Goal: Task Accomplishment & Management: Use online tool/utility

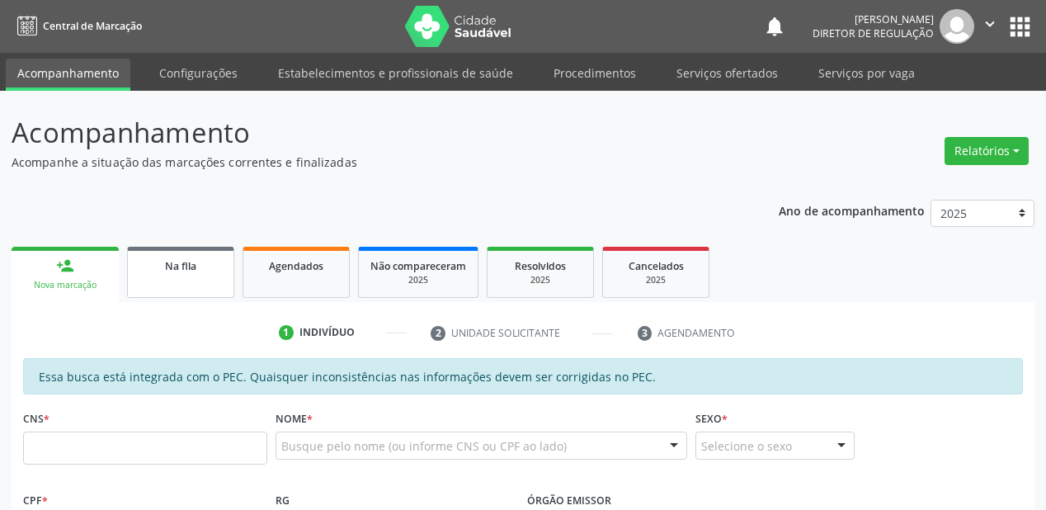
click at [175, 275] on link "Na fila" at bounding box center [180, 272] width 107 height 51
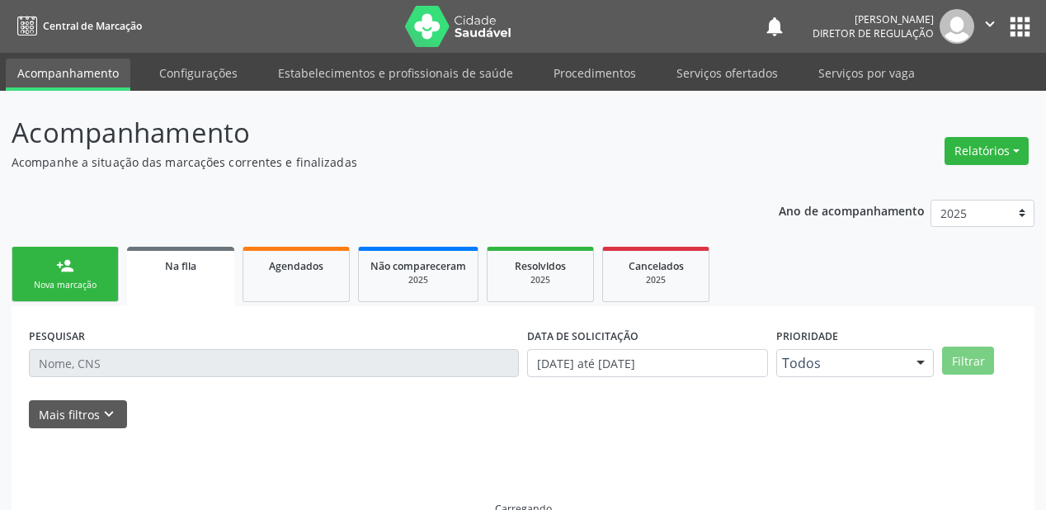
click at [175, 275] on link "Na fila" at bounding box center [180, 276] width 107 height 59
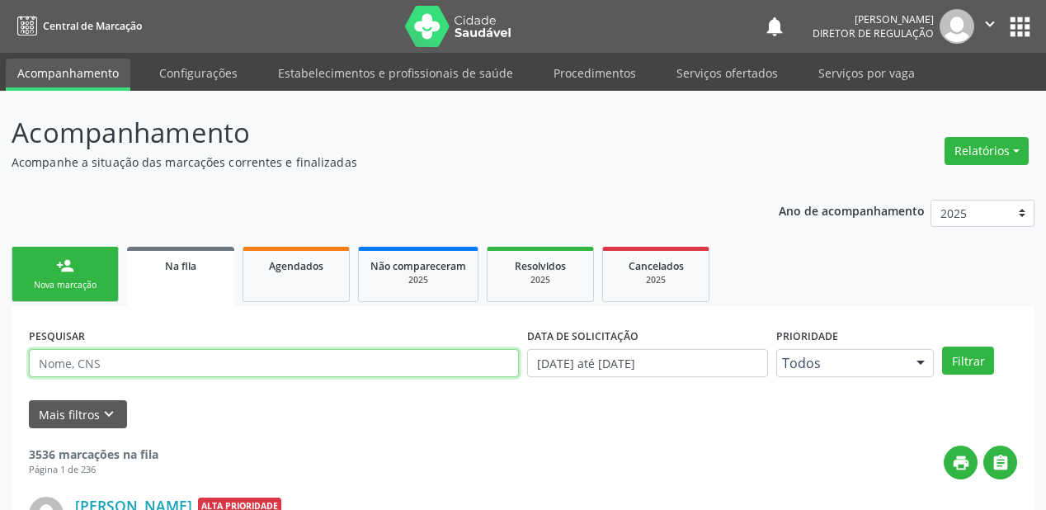
click at [87, 369] on input "text" at bounding box center [274, 363] width 490 height 28
type input "700002115383006"
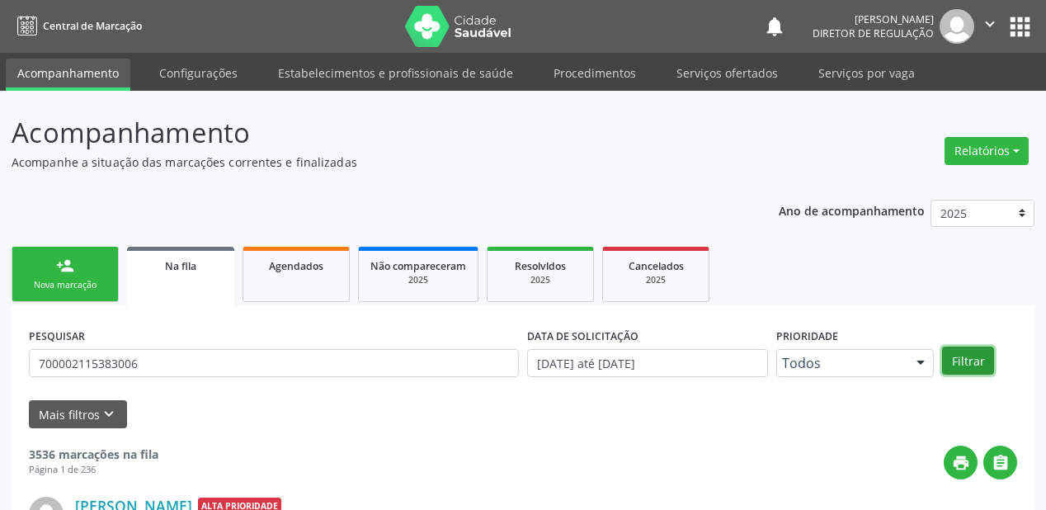
click at [958, 363] on button "Filtrar" at bounding box center [968, 360] width 52 height 28
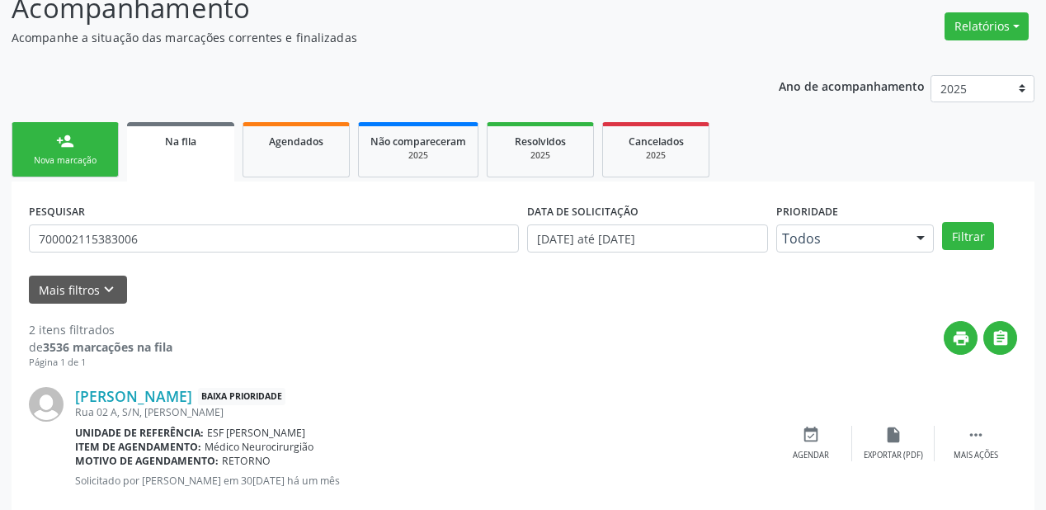
scroll to position [306, 0]
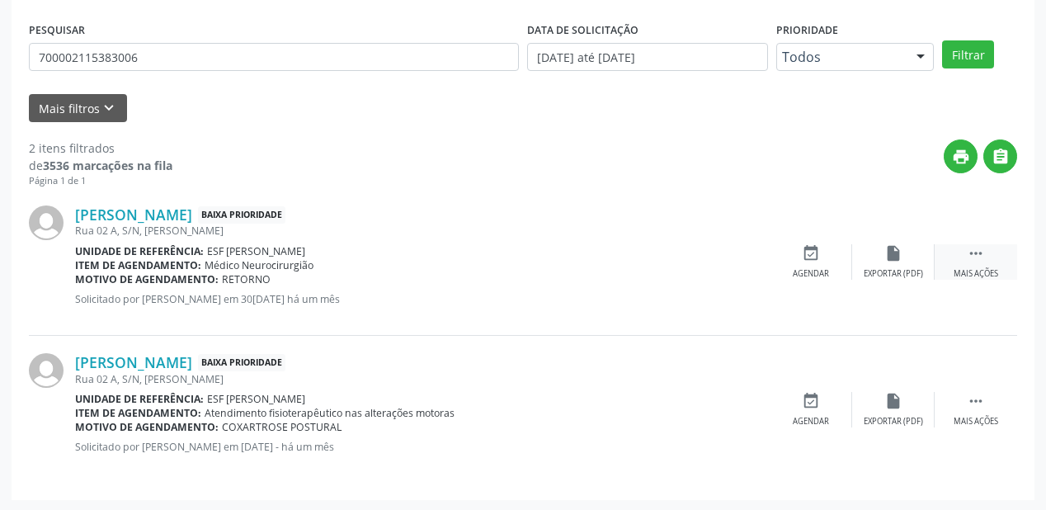
click at [968, 251] on icon "" at bounding box center [976, 253] width 18 height 18
click at [582, 260] on div "event_available Agendar" at bounding box center [563, 261] width 82 height 35
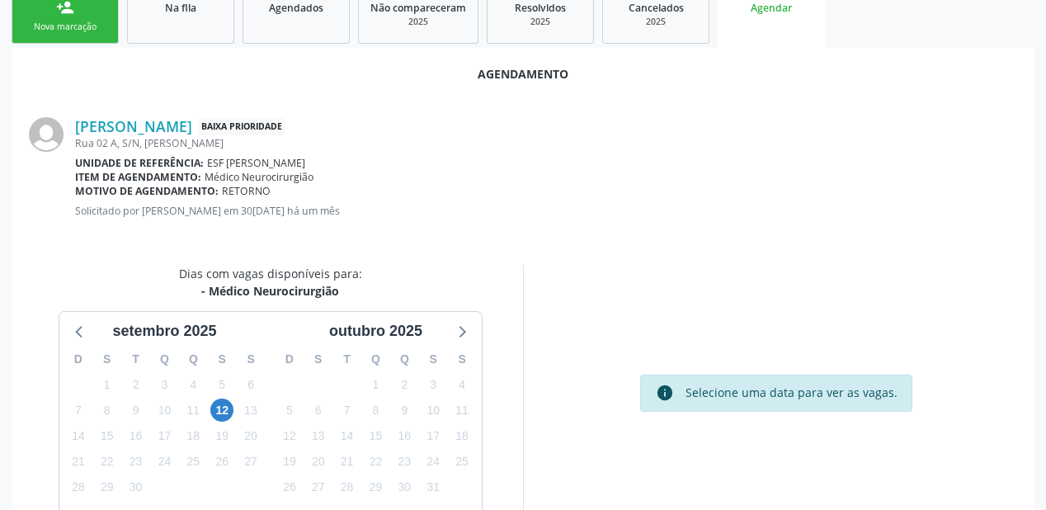
scroll to position [264, 0]
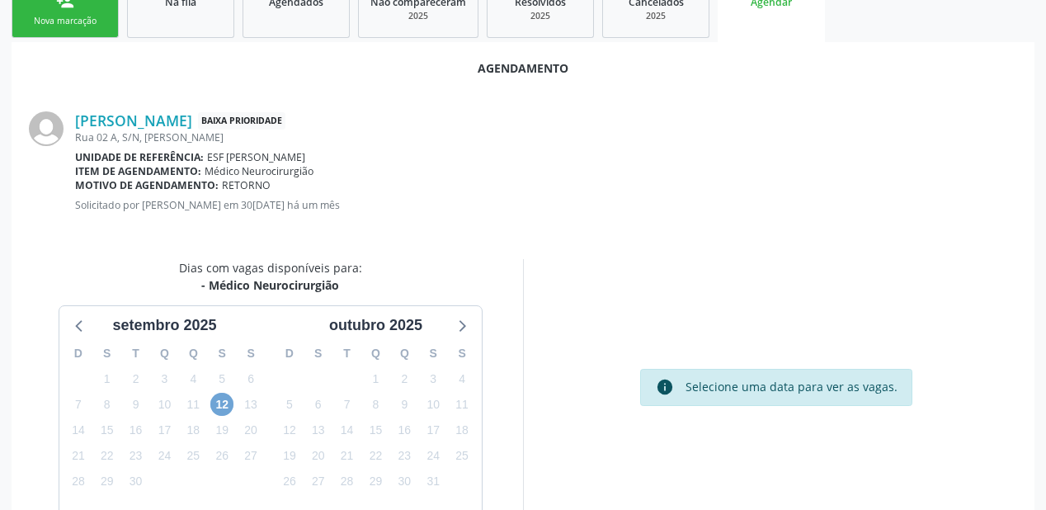
click at [222, 406] on span "12" at bounding box center [221, 404] width 23 height 23
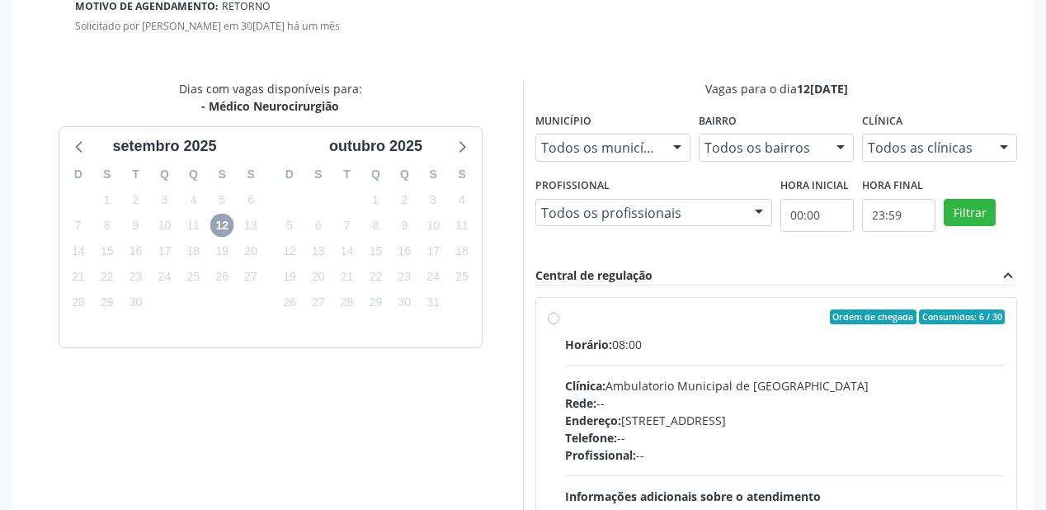
scroll to position [585, 0]
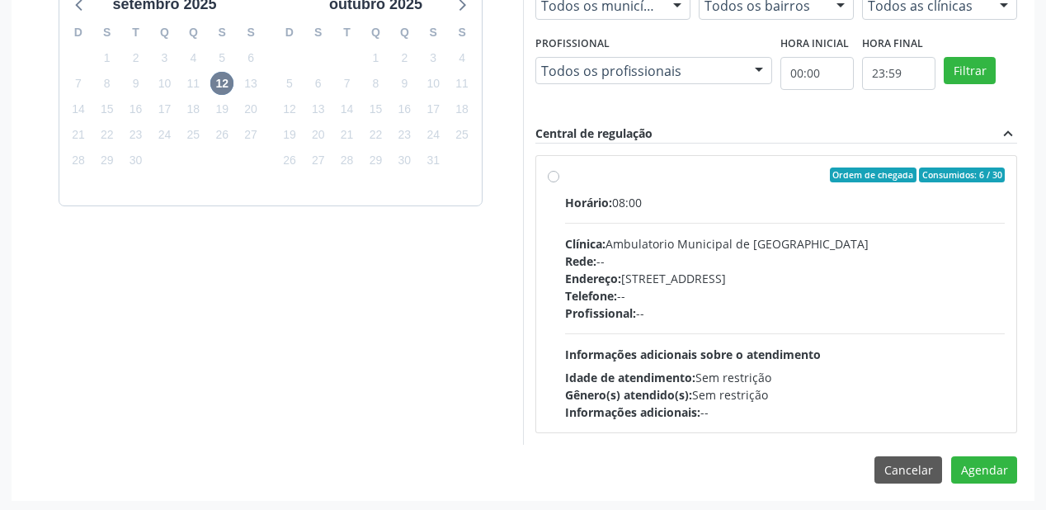
click at [787, 282] on div "Endereço: [STREET_ADDRESS]" at bounding box center [785, 278] width 440 height 17
click at [559, 182] on input "Ordem de chegada Consumidos: 6 / 30 Horário: 08:00 Clínica: Ambulatorio Municip…" at bounding box center [554, 174] width 12 height 15
radio input "true"
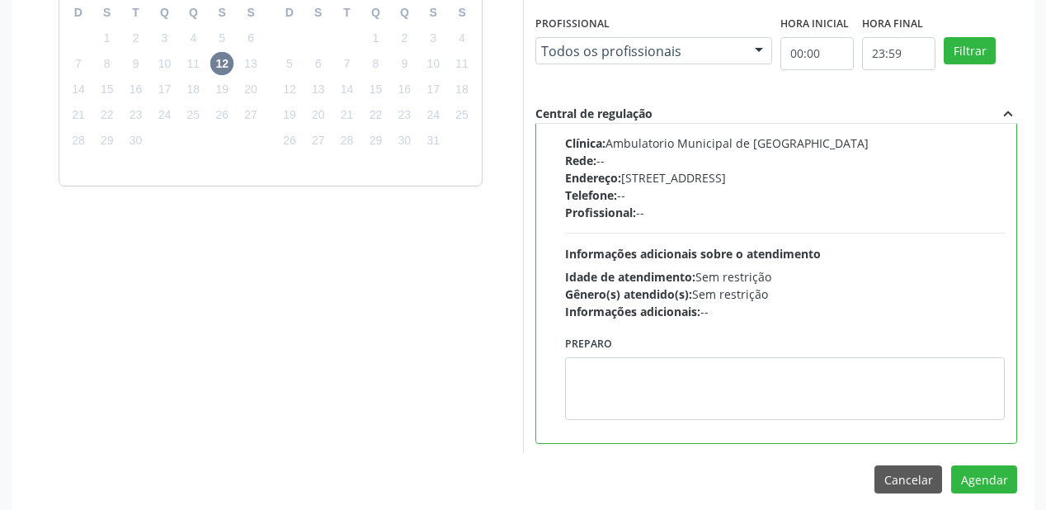
scroll to position [615, 0]
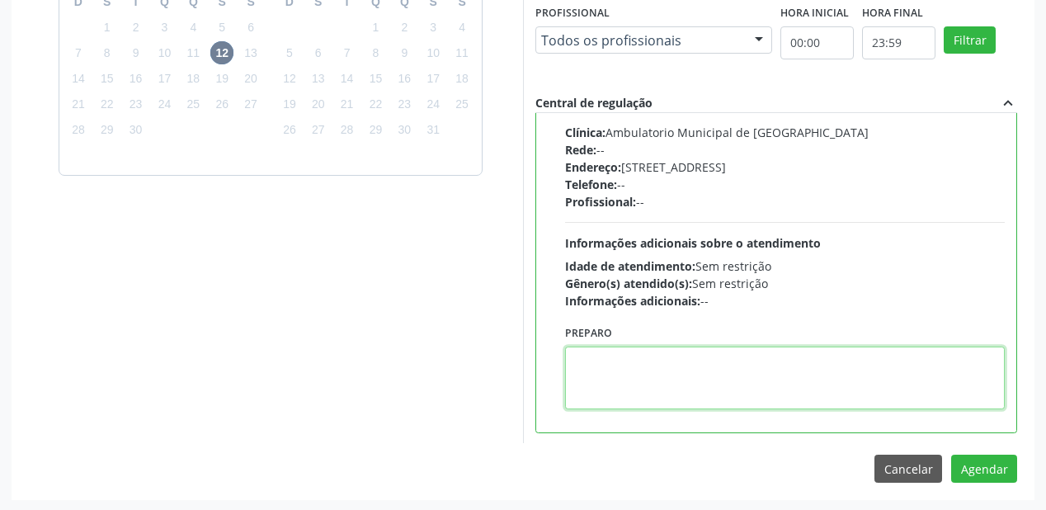
click at [658, 361] on textarea at bounding box center [785, 377] width 440 height 63
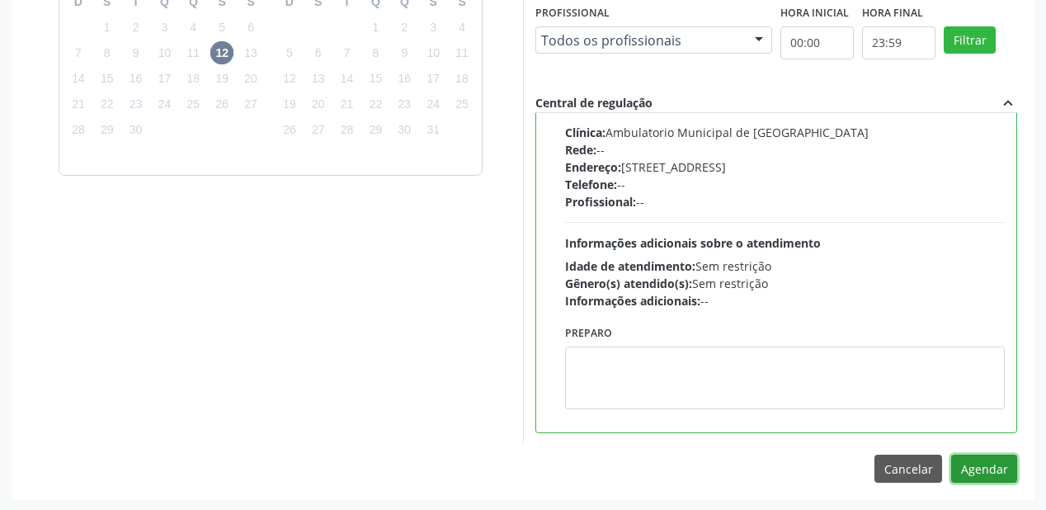
click at [980, 471] on button "Agendar" at bounding box center [984, 468] width 66 height 28
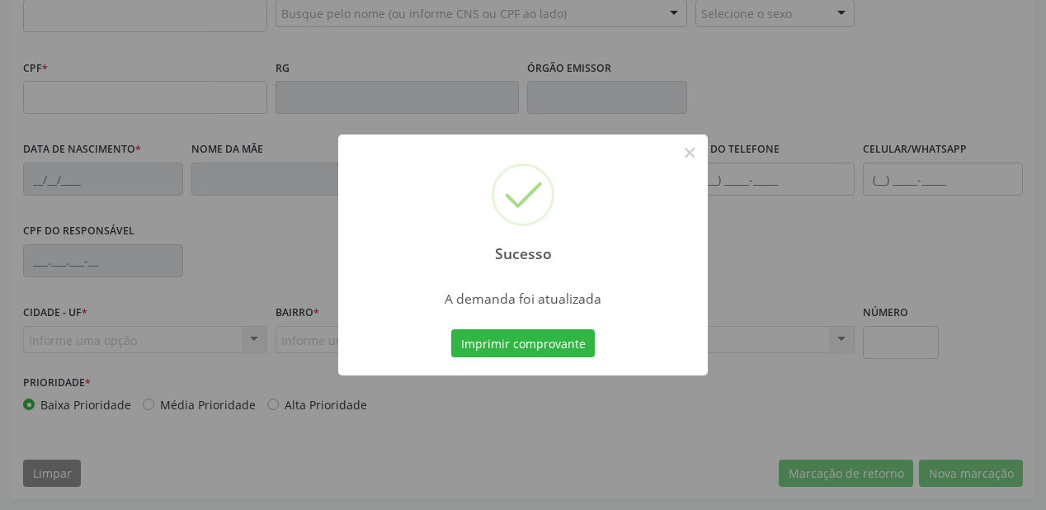
scroll to position [431, 0]
click at [508, 343] on button "Imprimir comprovante" at bounding box center [522, 343] width 143 height 28
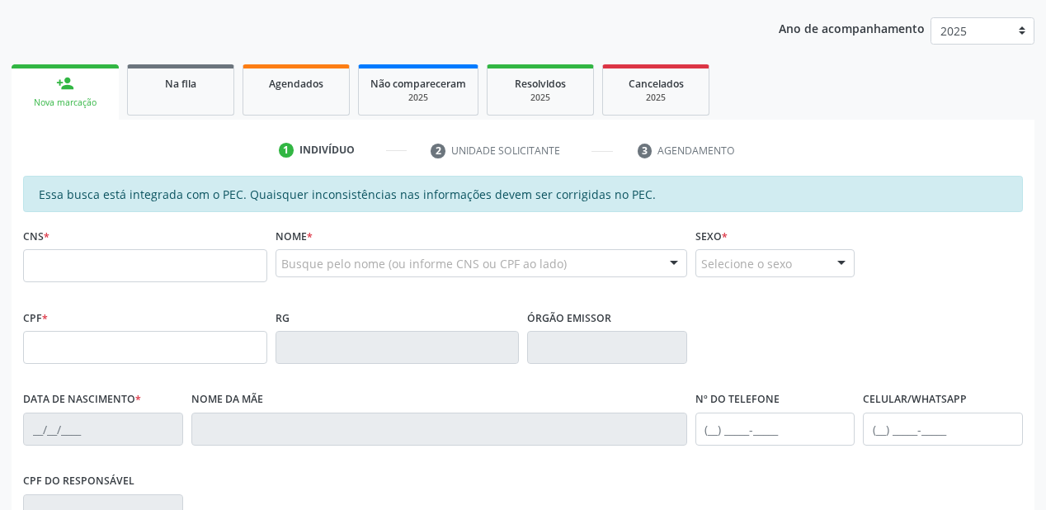
scroll to position [167, 0]
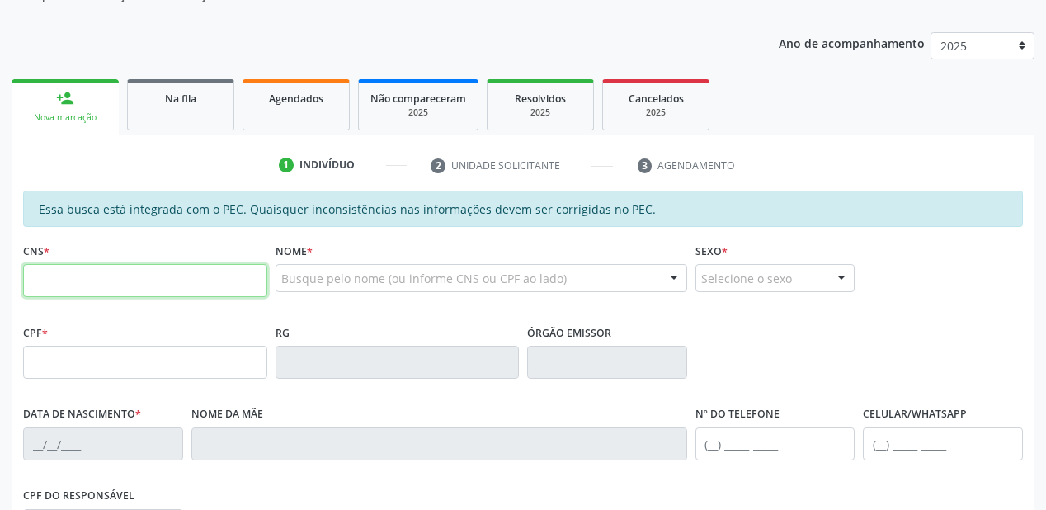
click at [95, 284] on input "text" at bounding box center [145, 280] width 244 height 33
type input "702 0053 5414 4788"
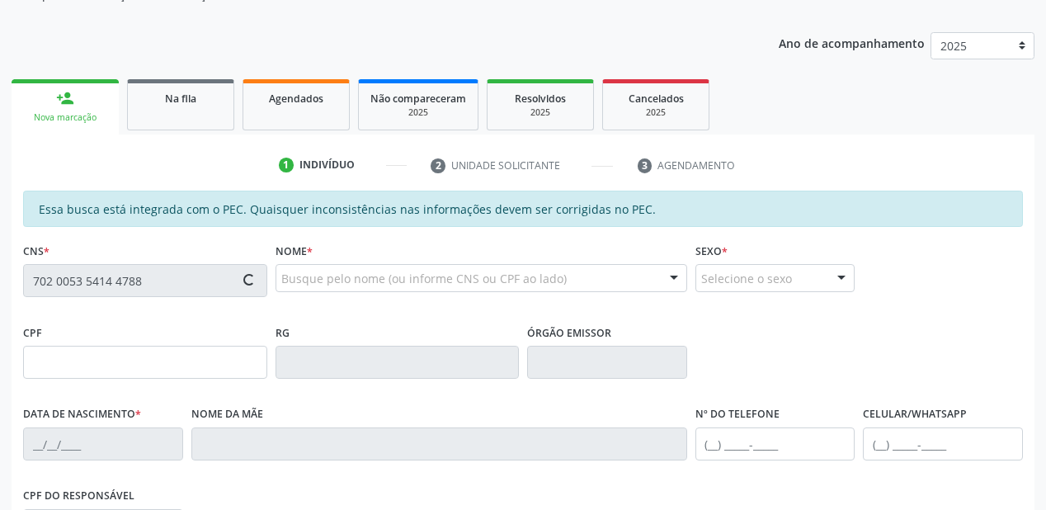
type input "040.588.704-35"
type input "10[DATE]"
type input "[PERSON_NAME]"
type input "[PHONE_NUMBER]"
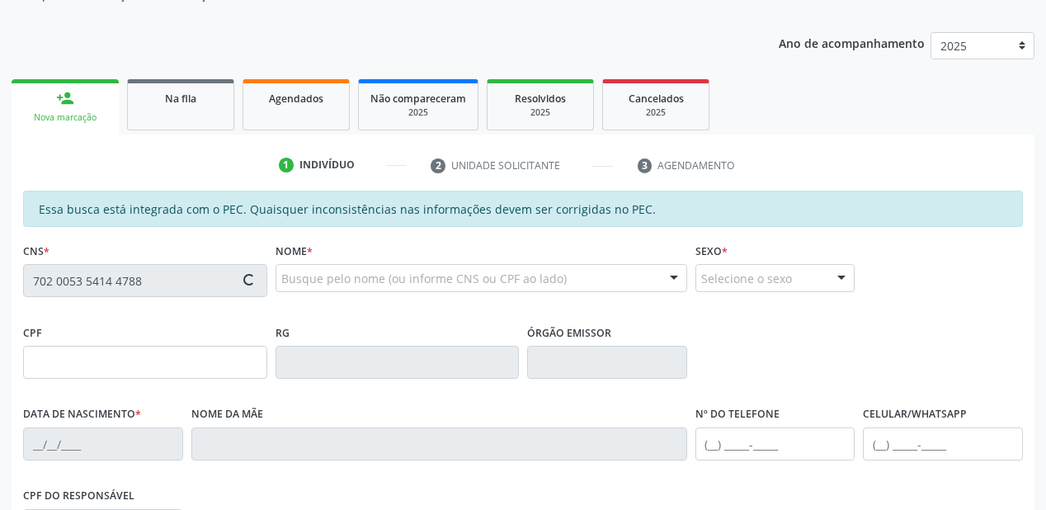
type input "S/N"
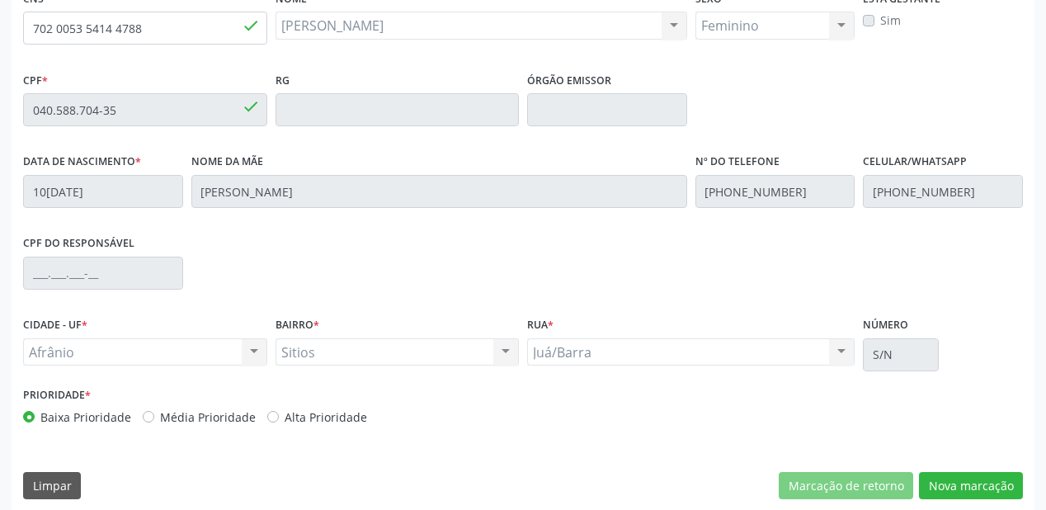
scroll to position [431, 0]
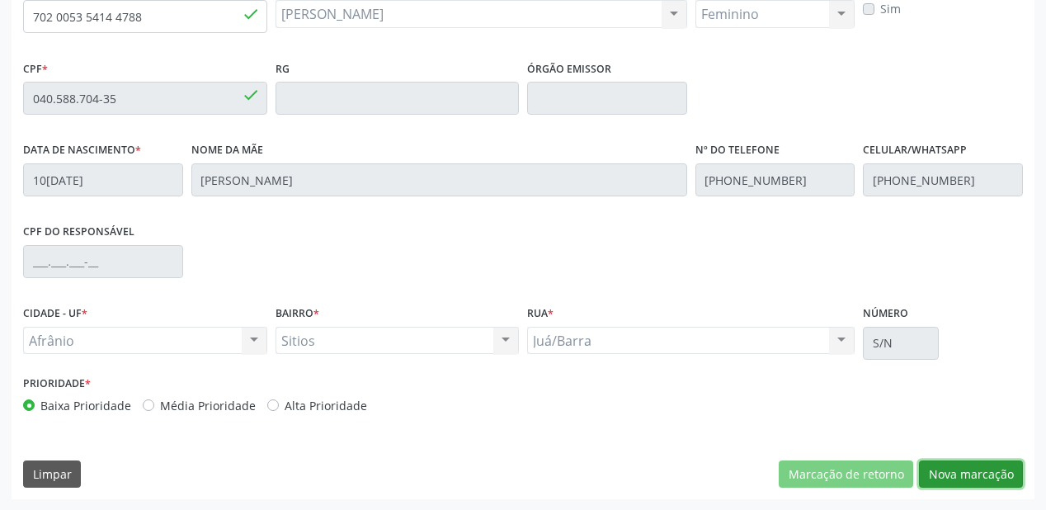
click at [946, 475] on button "Nova marcação" at bounding box center [971, 474] width 104 height 28
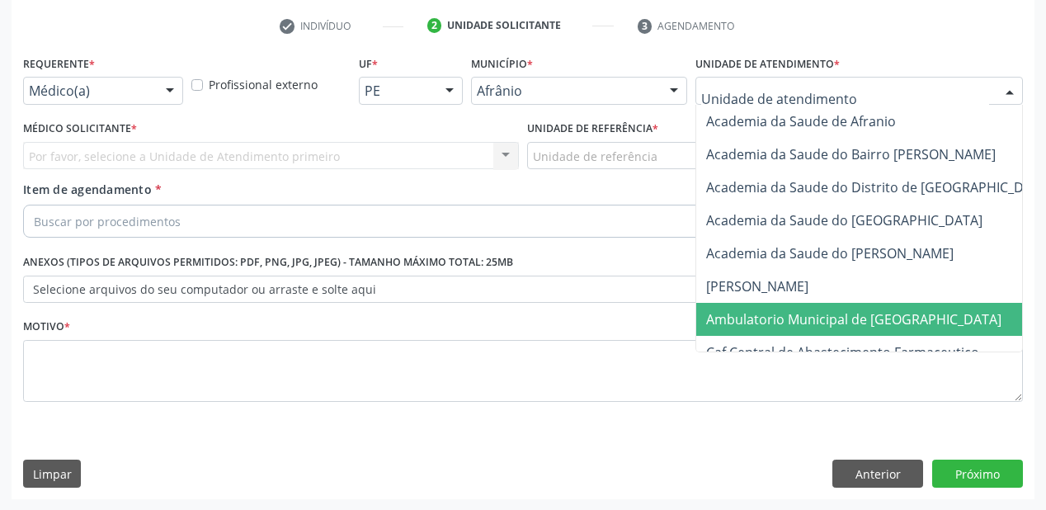
click at [783, 317] on span "Ambulatorio Municipal de [GEOGRAPHIC_DATA]" at bounding box center [853, 319] width 295 height 18
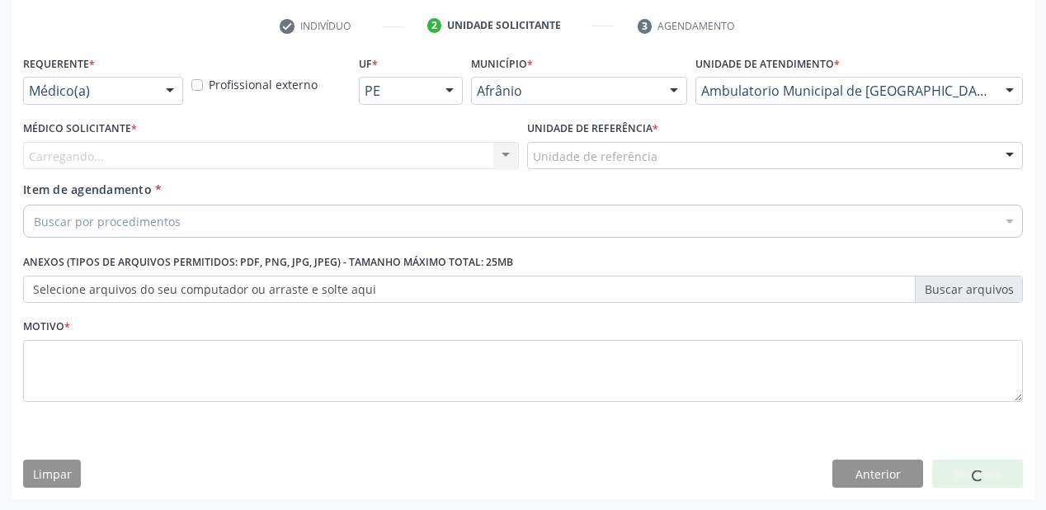
drag, startPoint x: 566, startPoint y: 148, endPoint x: 567, endPoint y: 180, distance: 32.2
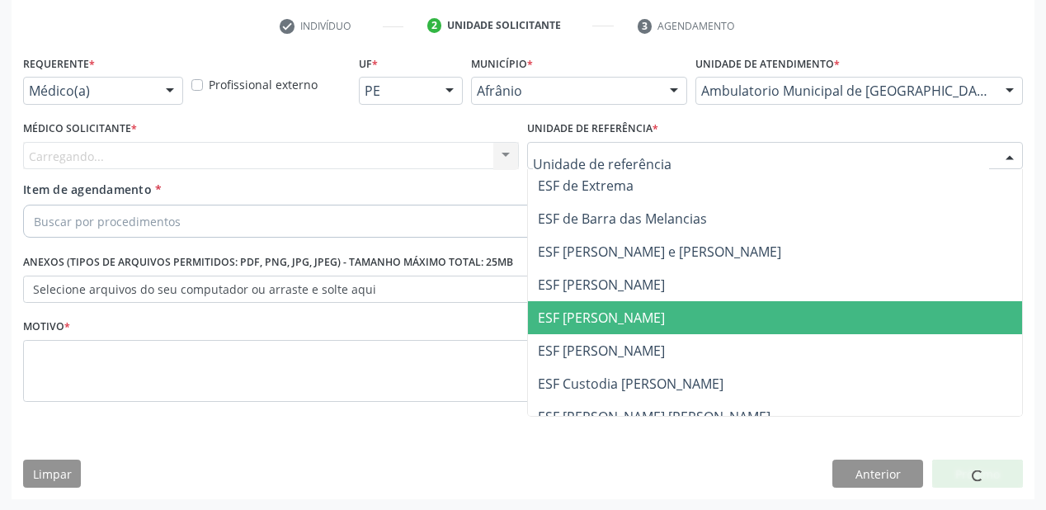
click at [586, 335] on span "ESF [PERSON_NAME]" at bounding box center [775, 350] width 494 height 33
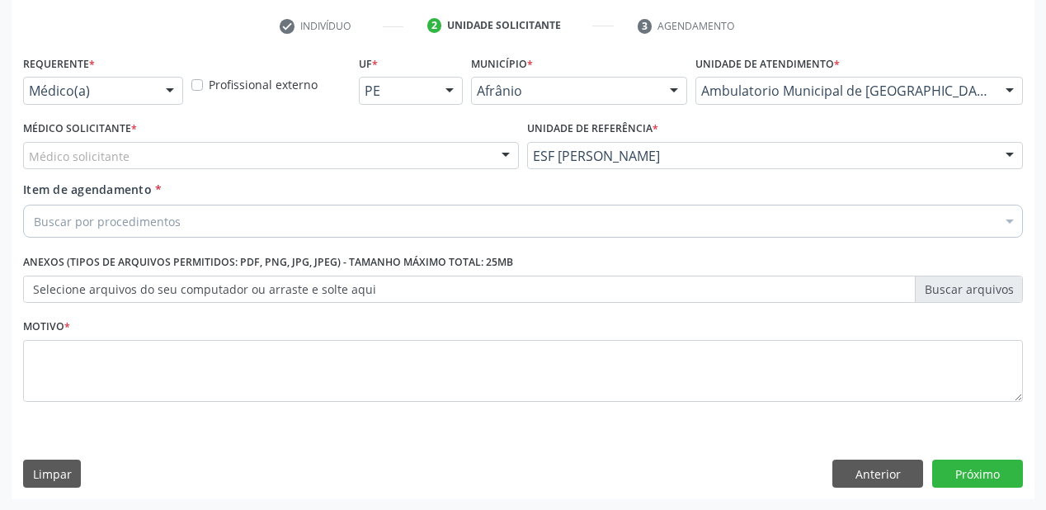
drag, startPoint x: 69, startPoint y: 163, endPoint x: 70, endPoint y: 178, distance: 14.9
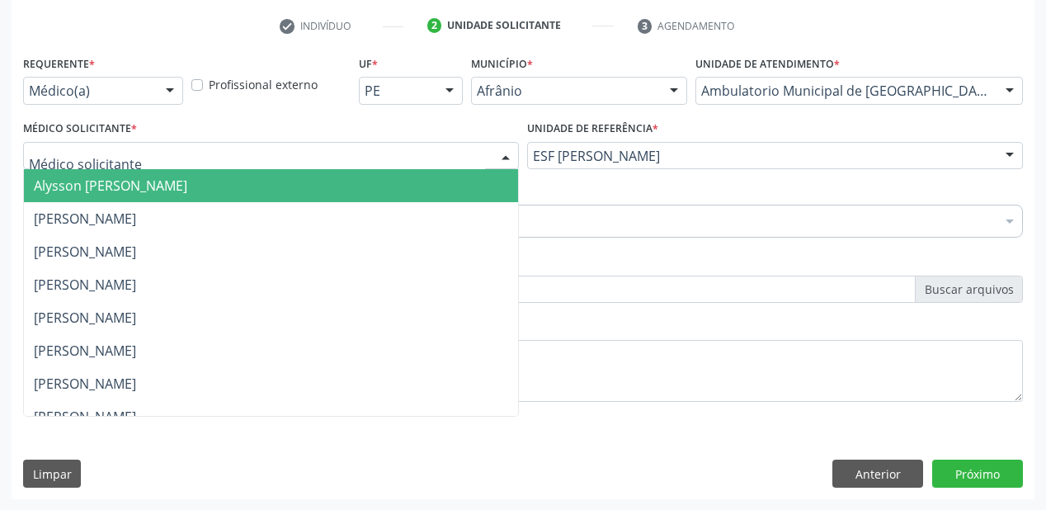
drag, startPoint x: 71, startPoint y: 182, endPoint x: 74, endPoint y: 197, distance: 15.2
click at [73, 185] on span "Alysson [PERSON_NAME]" at bounding box center [110, 185] width 153 height 18
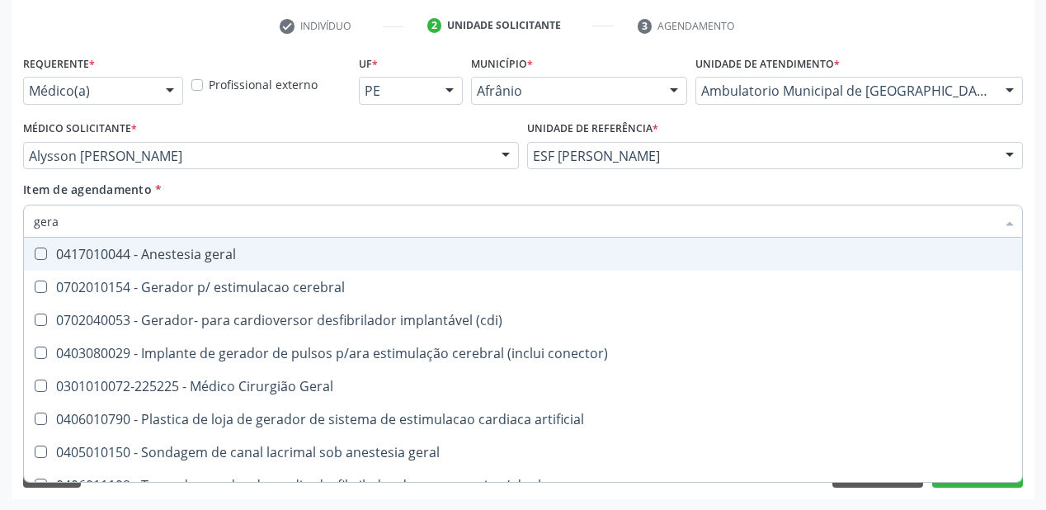
type input "geral"
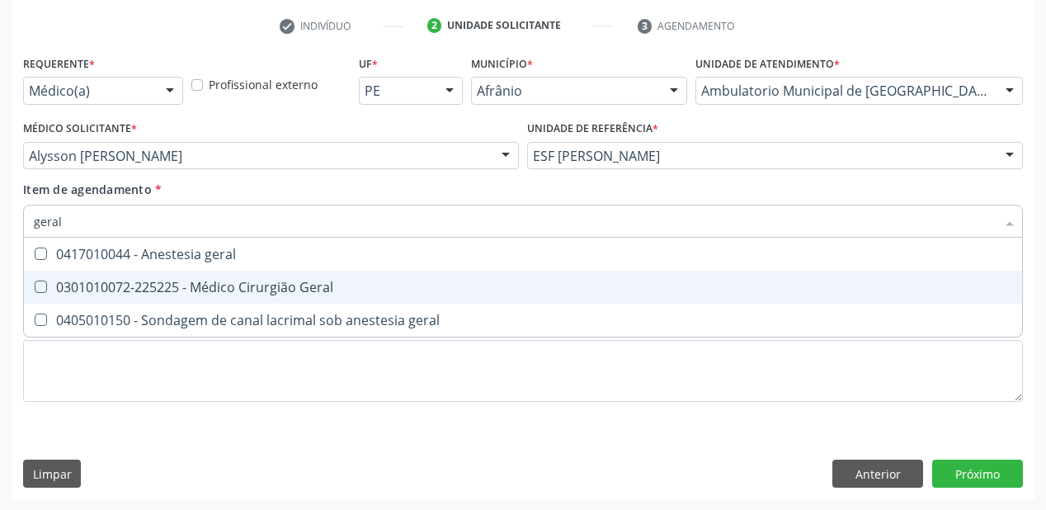
click at [86, 294] on div "0301010072-225225 - Médico Cirurgião Geral" at bounding box center [523, 286] width 978 height 13
checkbox Geral "true"
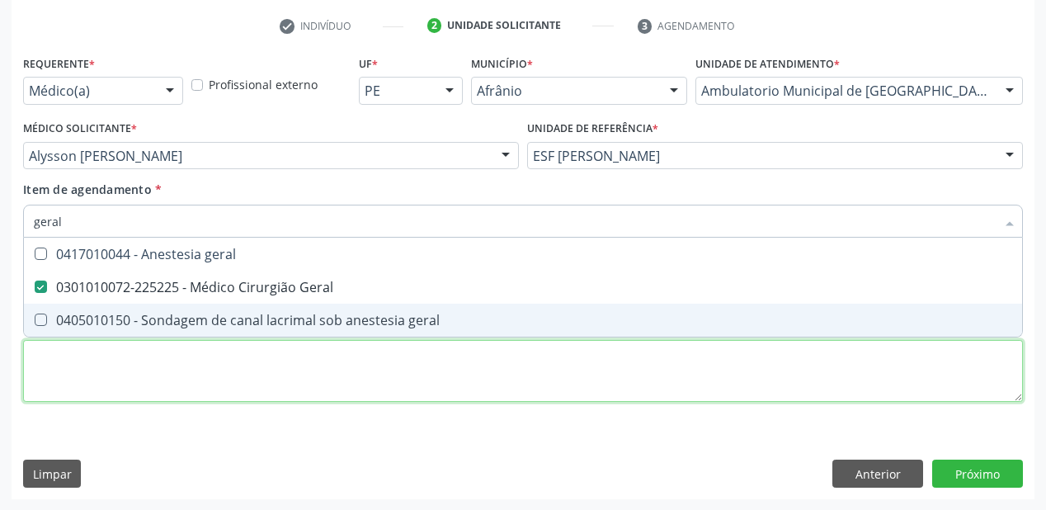
click at [98, 376] on div "Requerente * Médico(a) Médico(a) Enfermeiro(a) Paciente Nenhum resultado encont…" at bounding box center [523, 238] width 1000 height 374
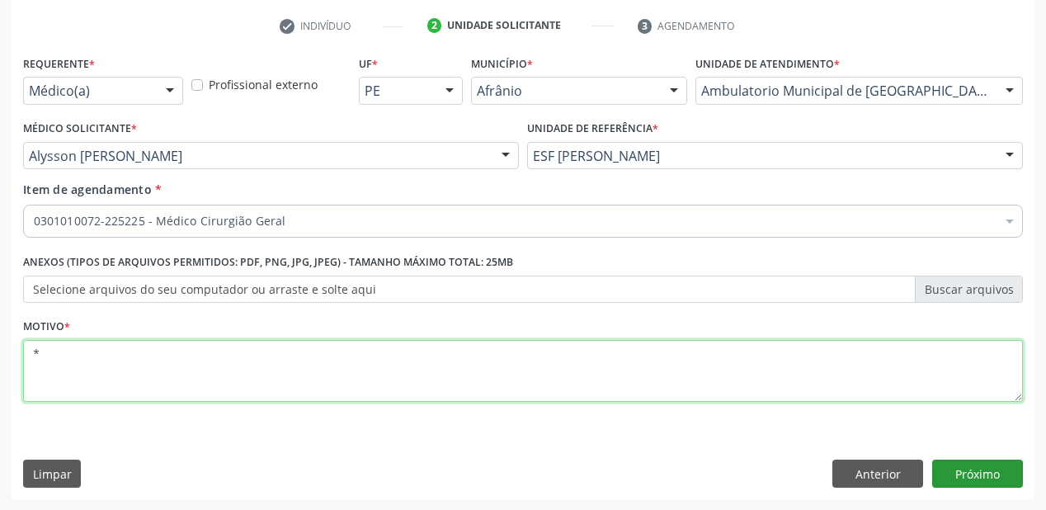
type textarea "*"
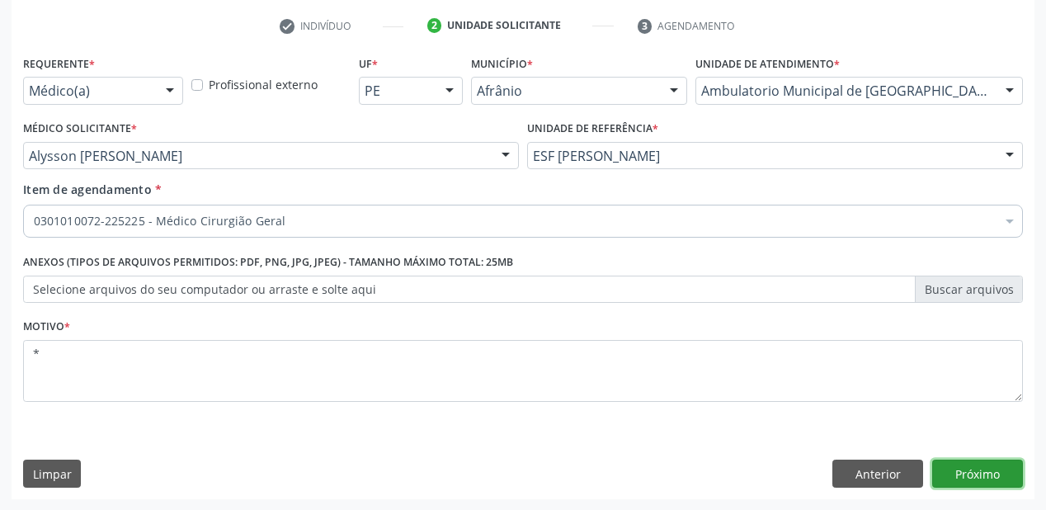
click at [942, 465] on button "Próximo" at bounding box center [977, 473] width 91 height 28
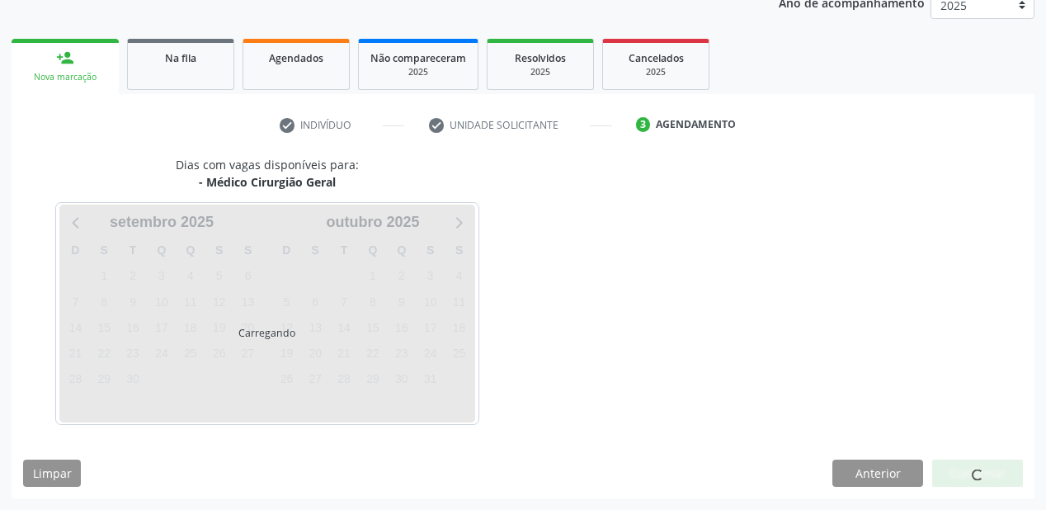
scroll to position [207, 0]
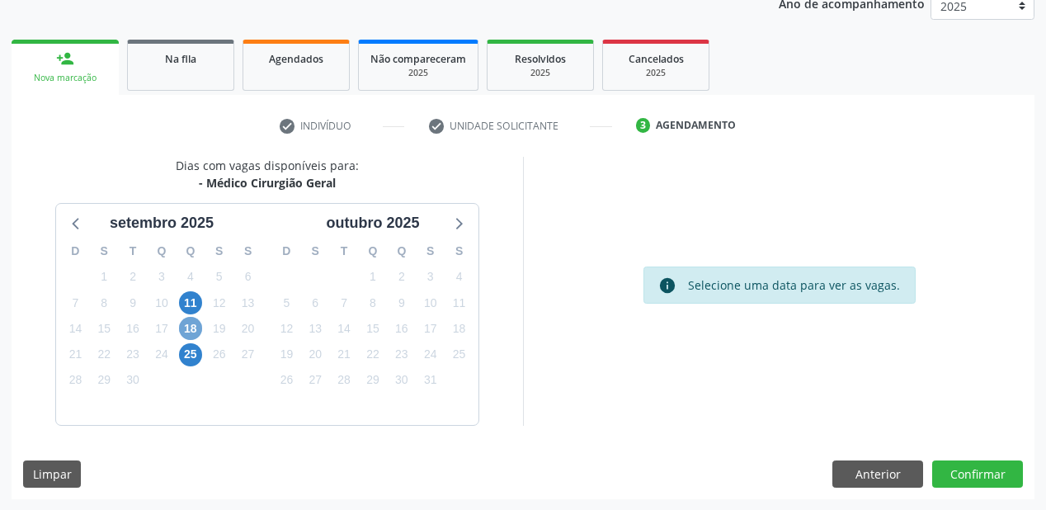
click at [190, 326] on span "18" at bounding box center [190, 328] width 23 height 23
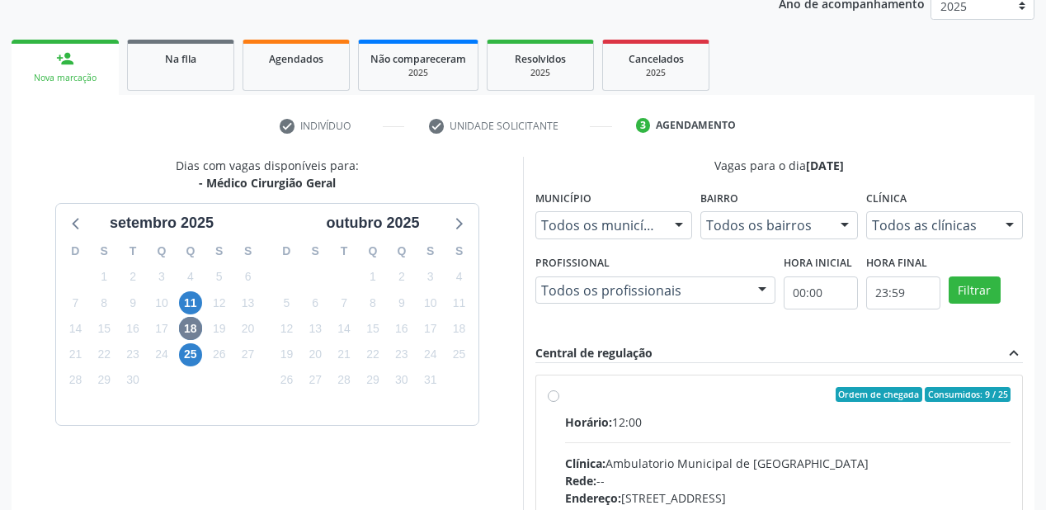
click at [559, 402] on input "Ordem de chegada Consumidos: 9 / 25 Horário: 12:00 Clínica: Ambulatorio Municip…" at bounding box center [554, 394] width 12 height 15
radio input "true"
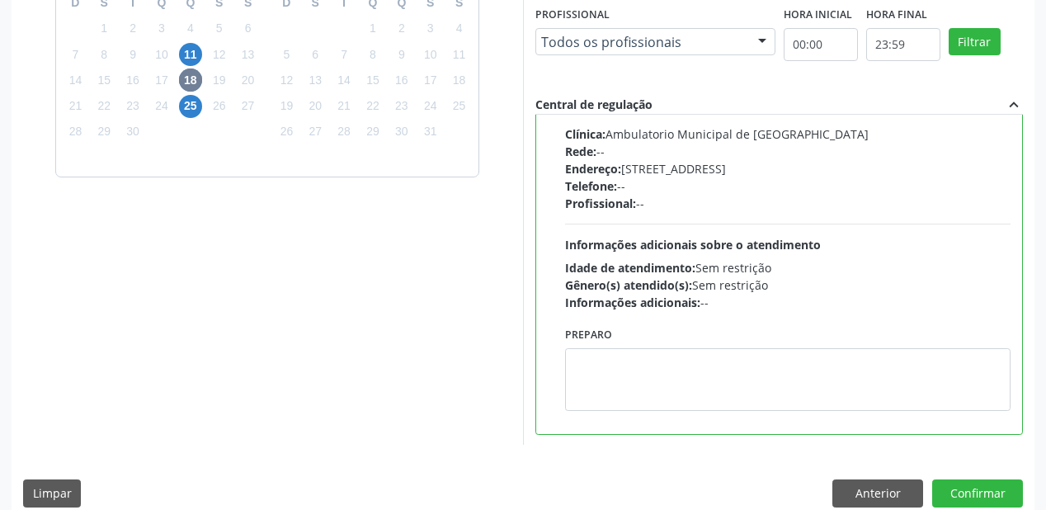
scroll to position [471, 0]
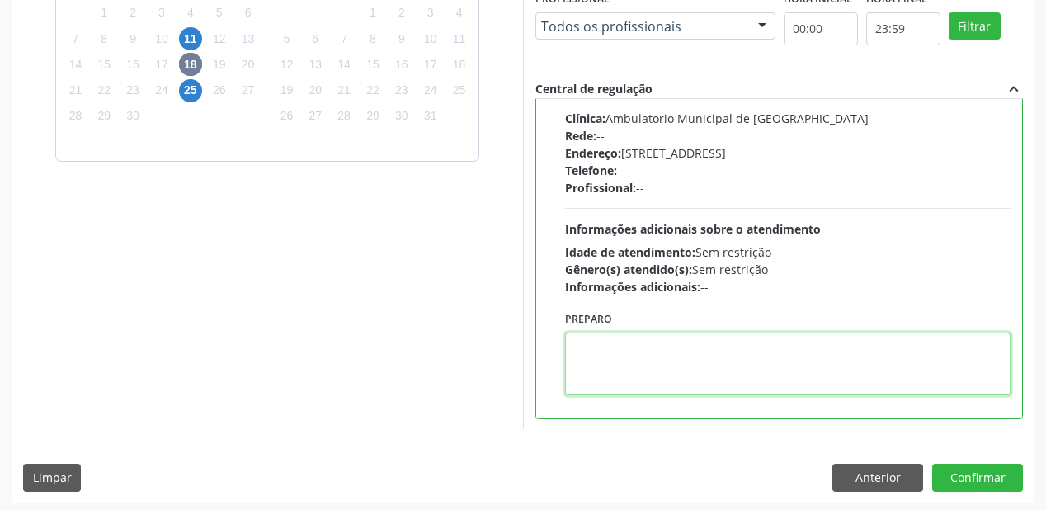
click at [623, 358] on textarea at bounding box center [787, 363] width 445 height 63
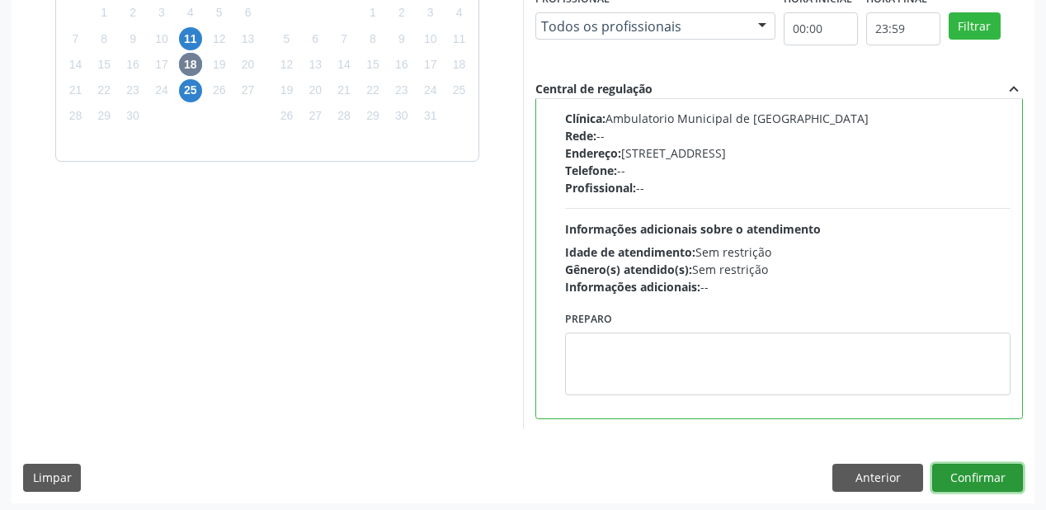
click at [957, 476] on button "Confirmar" at bounding box center [977, 477] width 91 height 28
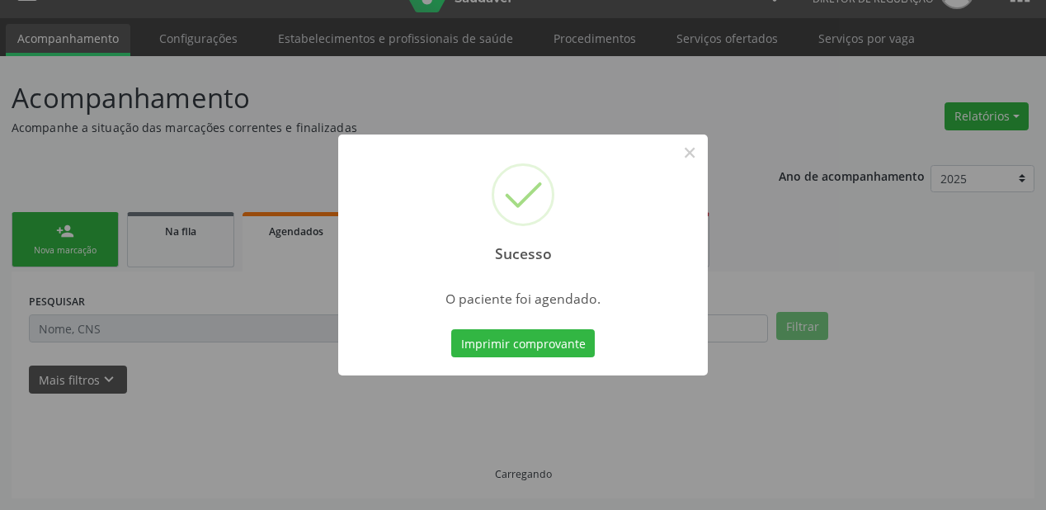
scroll to position [33, 0]
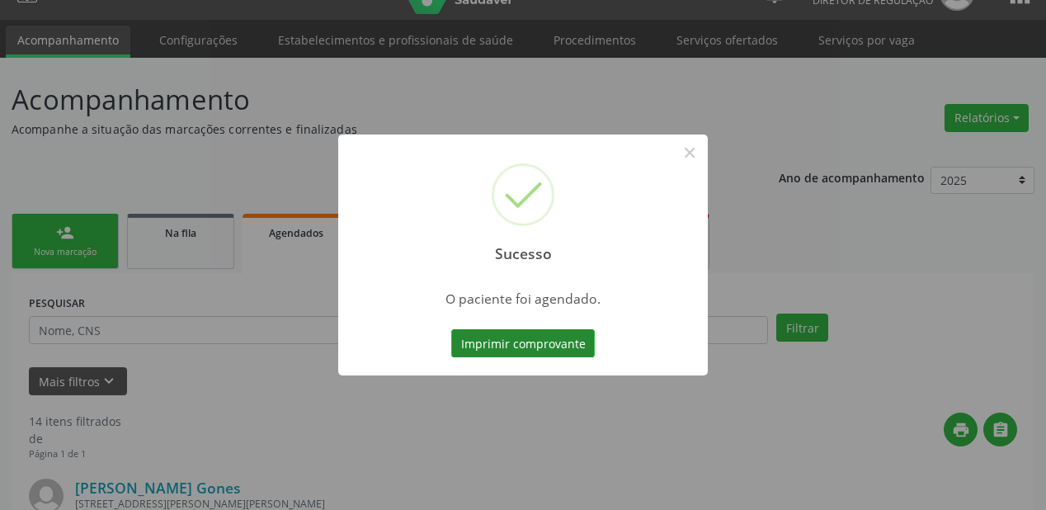
click at [496, 343] on button "Imprimir comprovante" at bounding box center [522, 343] width 143 height 28
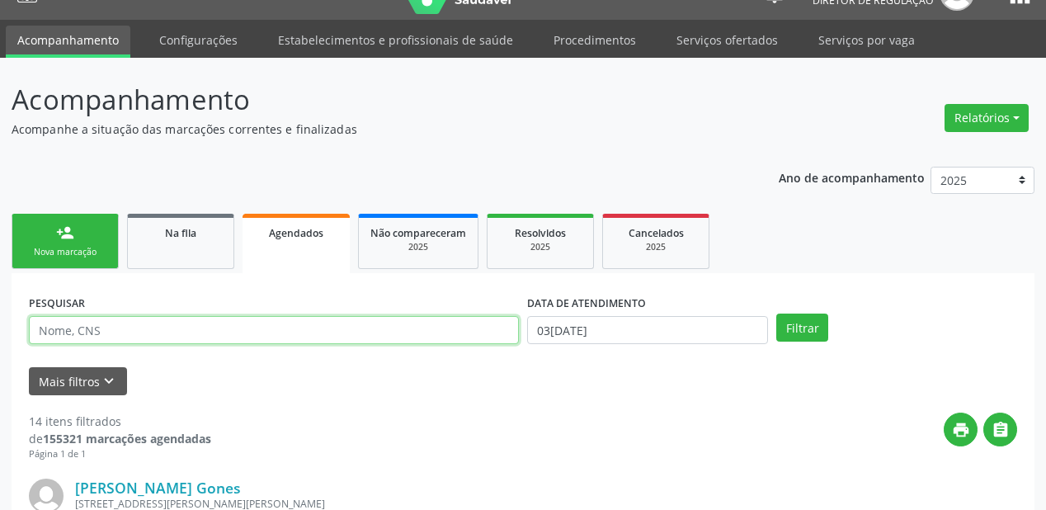
click at [94, 334] on input "text" at bounding box center [274, 330] width 490 height 28
click at [172, 236] on span "Na fila" at bounding box center [180, 233] width 31 height 14
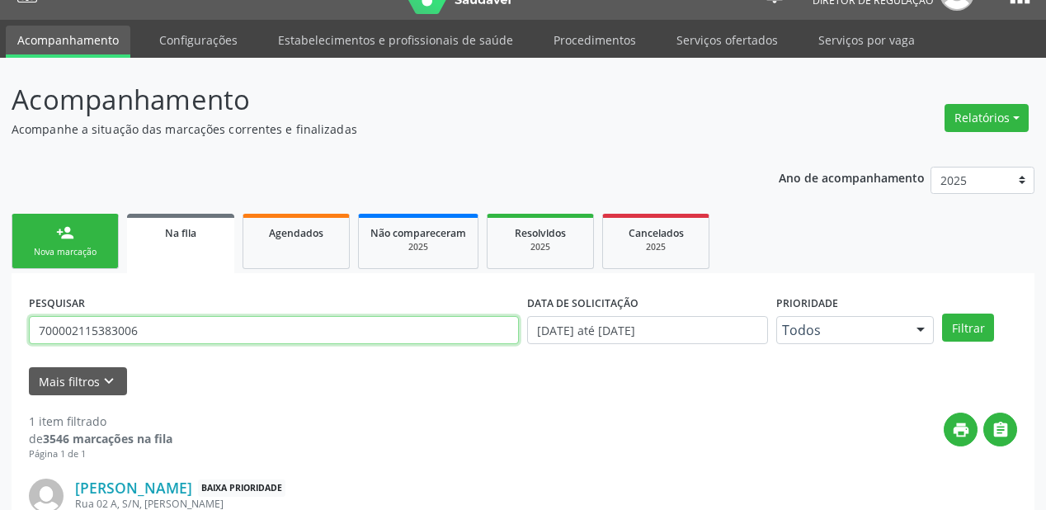
click at [148, 332] on input "700002115383006" at bounding box center [274, 330] width 490 height 28
type input "7"
type input "702304577174020"
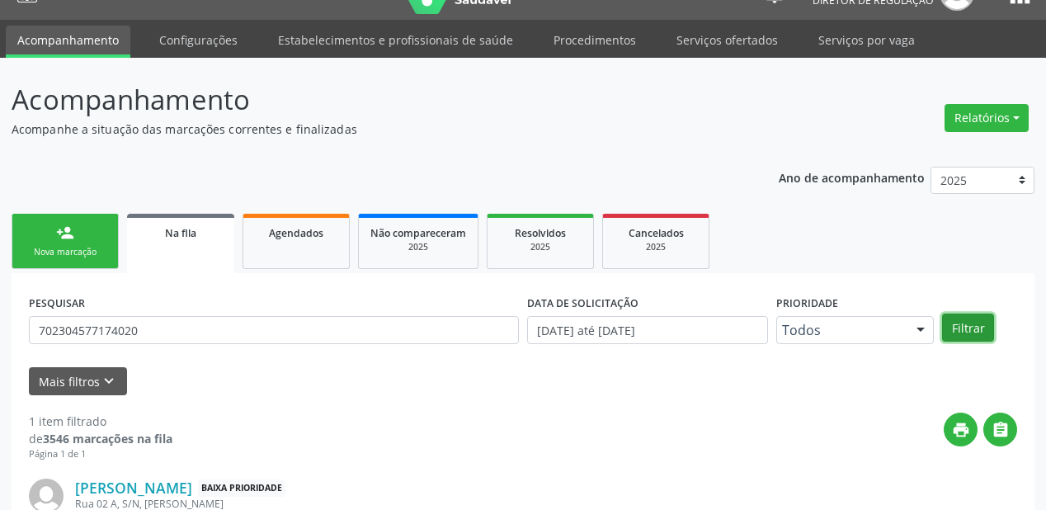
click at [970, 330] on button "Filtrar" at bounding box center [968, 327] width 52 height 28
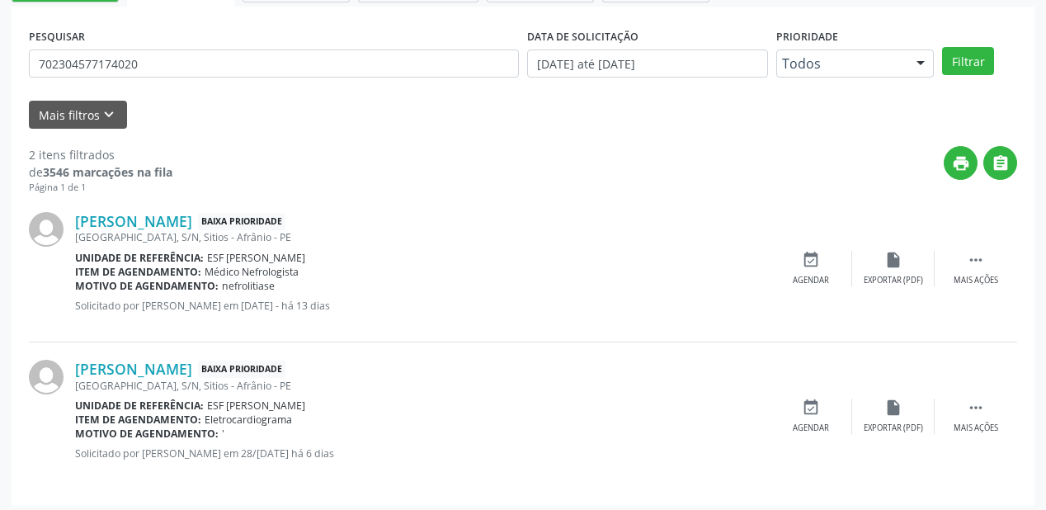
scroll to position [306, 0]
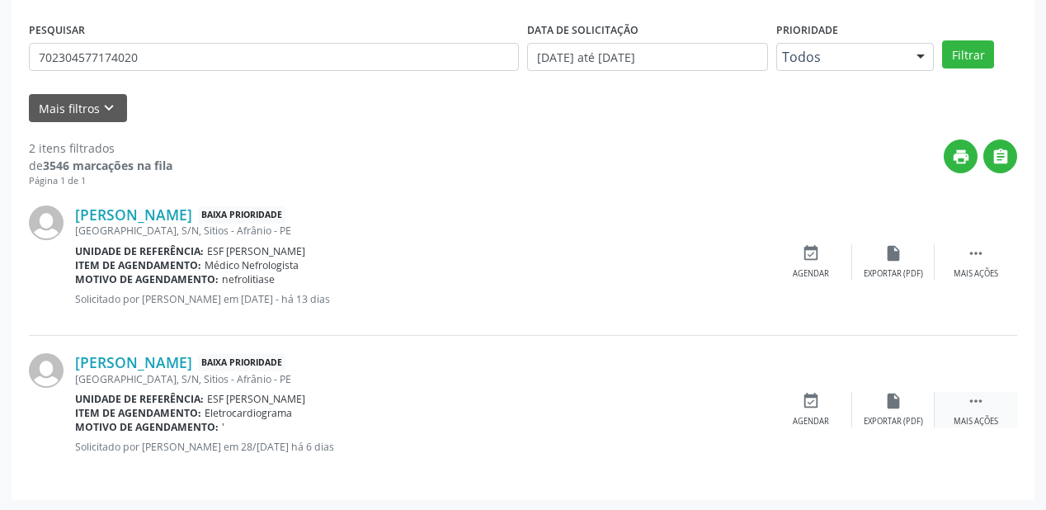
click at [968, 397] on icon "" at bounding box center [976, 401] width 18 height 18
click at [579, 409] on div "event_available Agendar" at bounding box center [563, 409] width 82 height 35
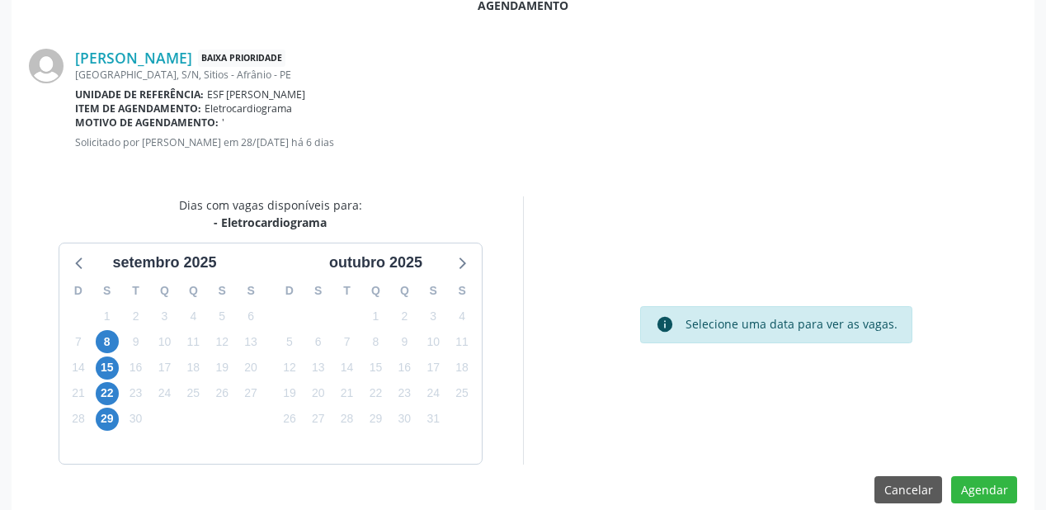
scroll to position [347, 0]
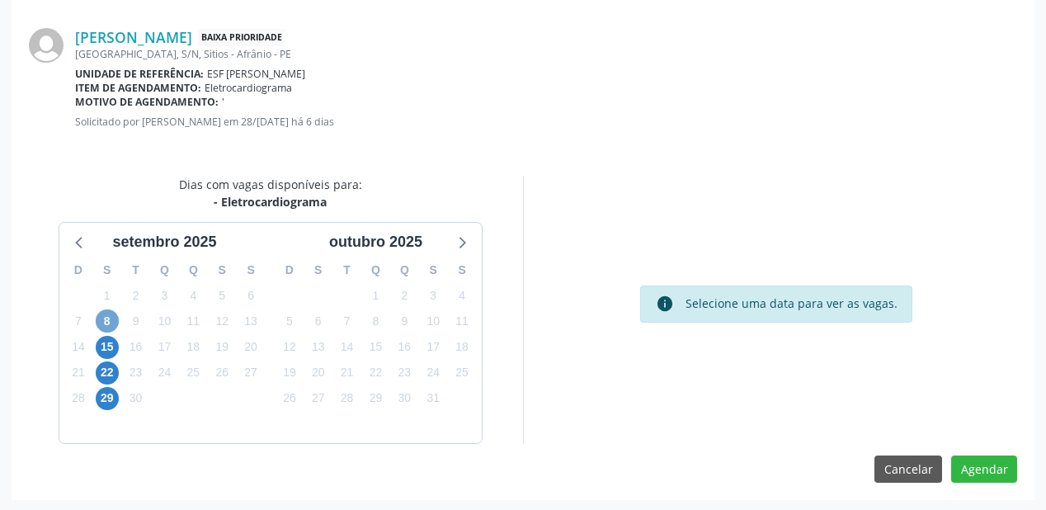
click at [111, 317] on span "8" at bounding box center [107, 320] width 23 height 23
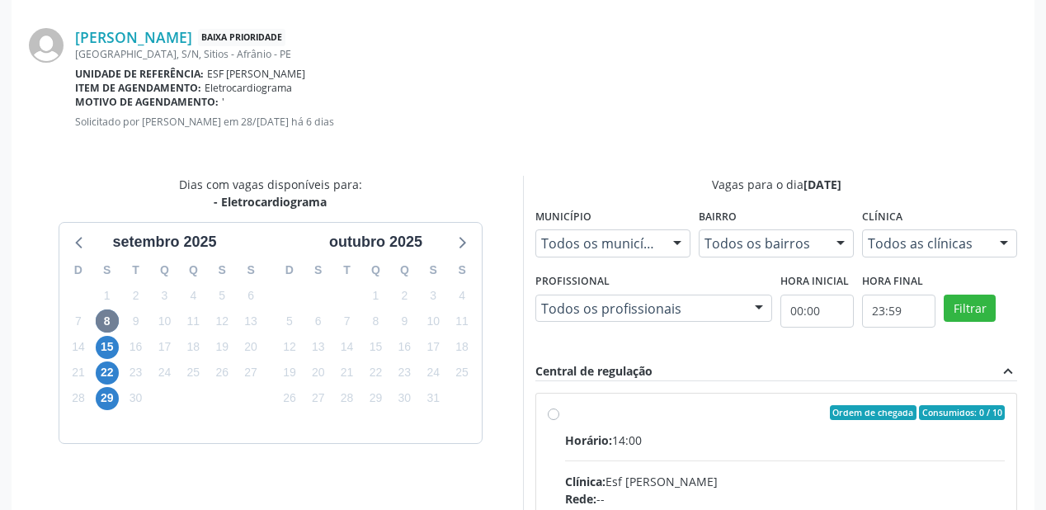
click at [559, 420] on input "Ordem de chegada Consumidos: 0 / 10 Horário: 14:00 Clínica: Esf [PERSON_NAME] R…" at bounding box center [554, 412] width 12 height 15
radio input "true"
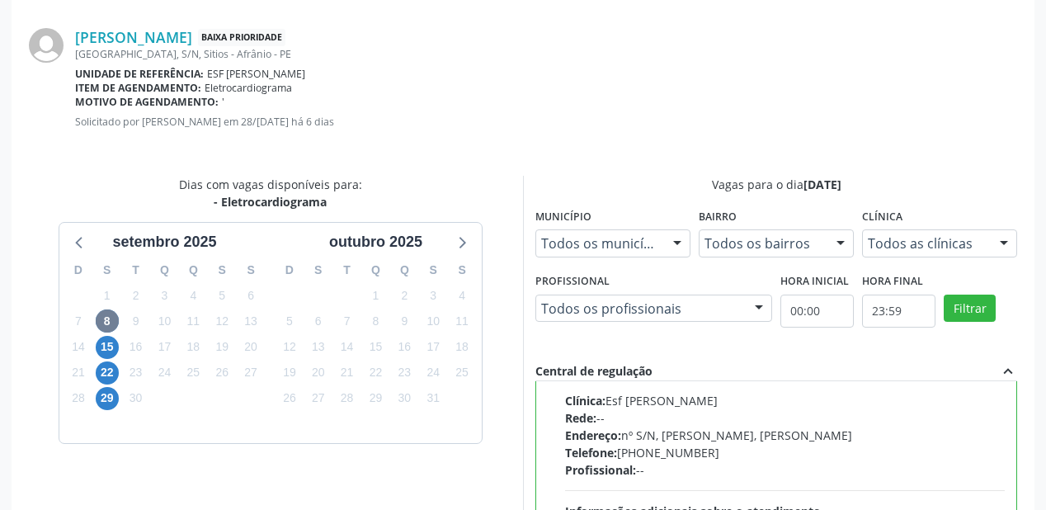
scroll to position [615, 0]
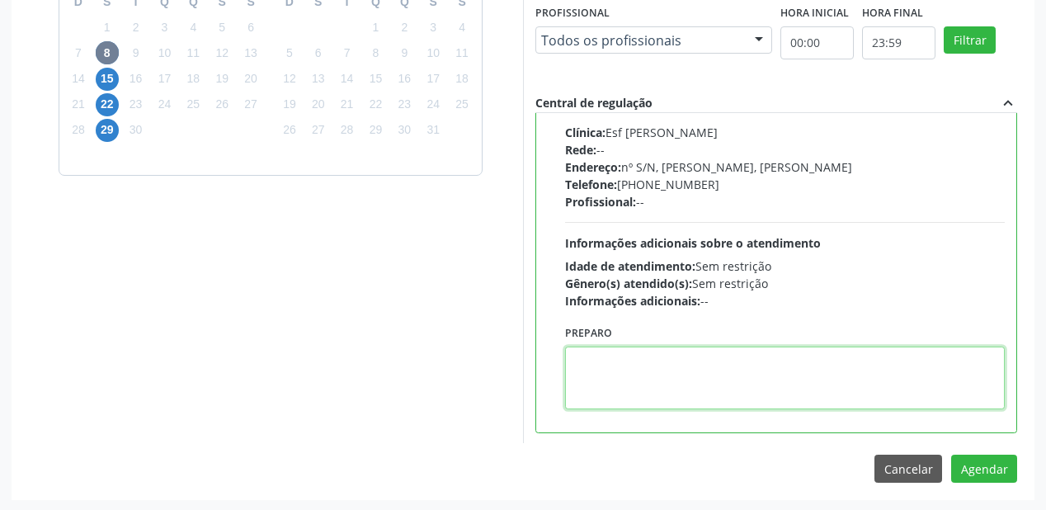
click at [690, 370] on textarea at bounding box center [785, 377] width 440 height 63
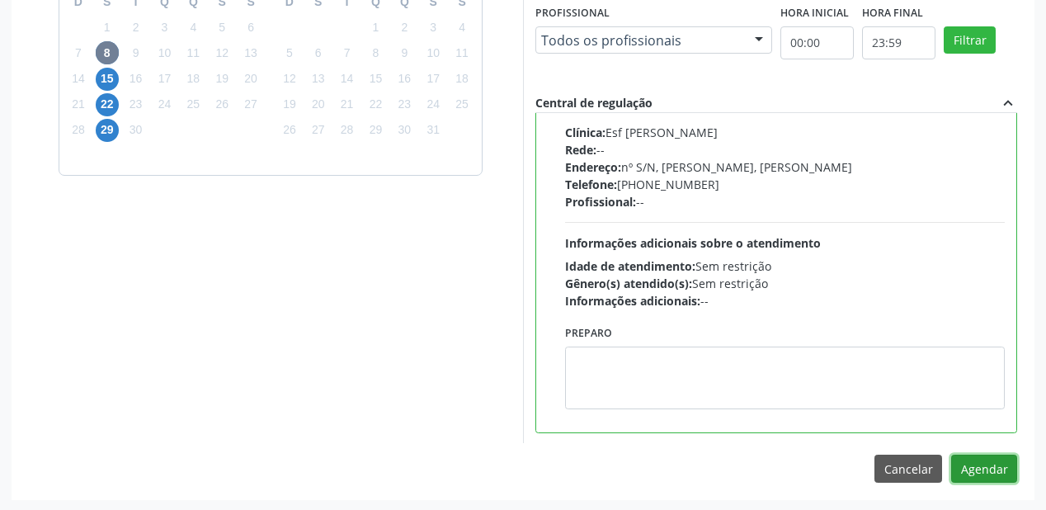
click at [957, 462] on button "Agendar" at bounding box center [984, 468] width 66 height 28
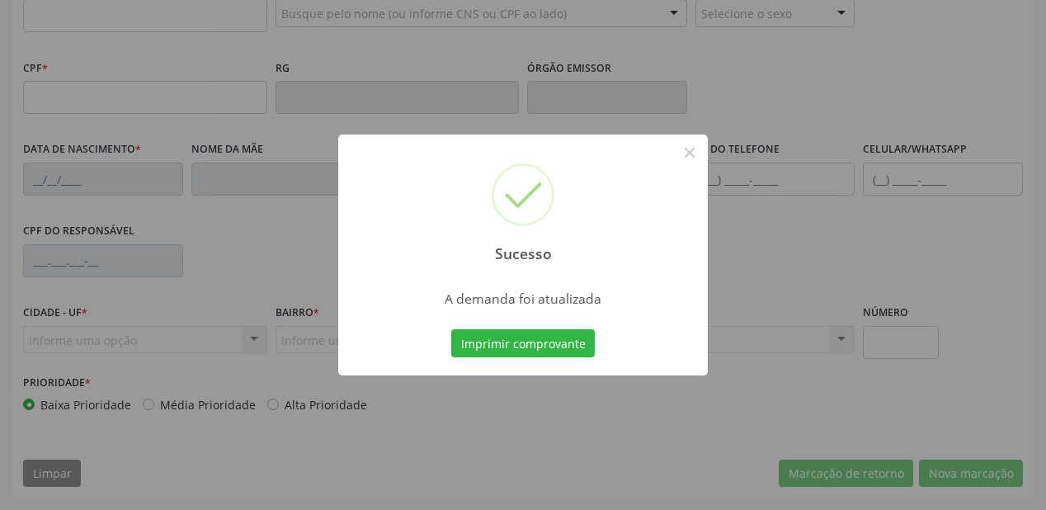
scroll to position [431, 0]
click at [520, 343] on button "Imprimir comprovante" at bounding box center [522, 343] width 143 height 28
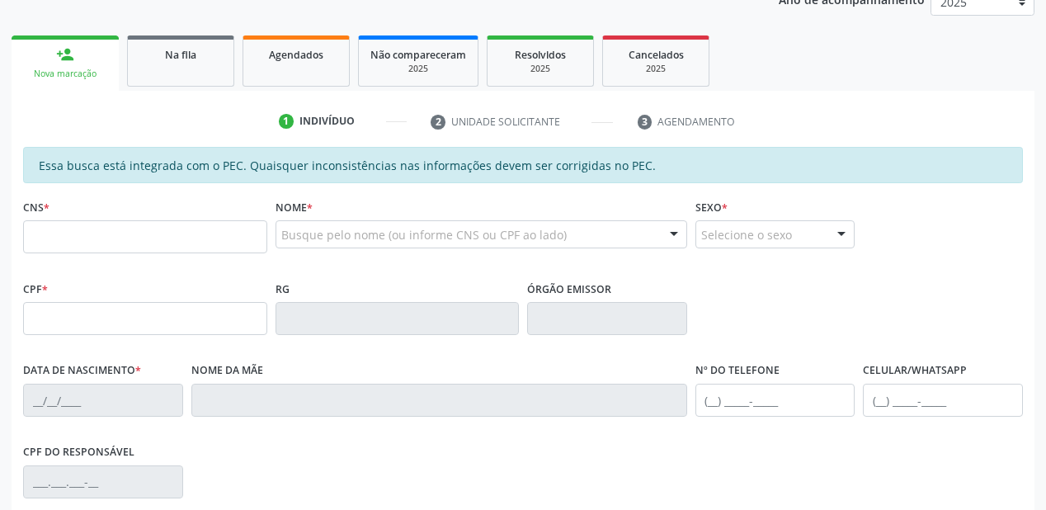
scroll to position [167, 0]
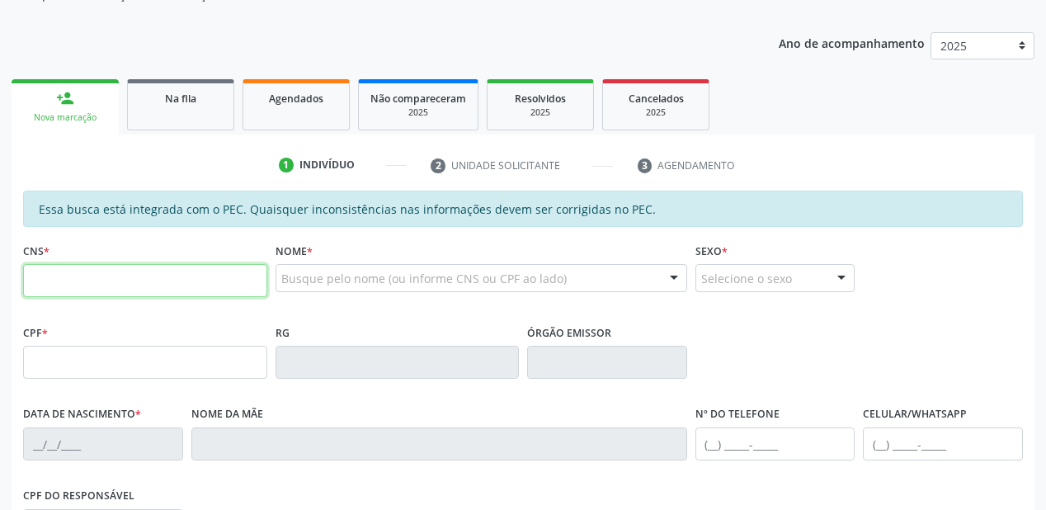
click at [115, 287] on input "text" at bounding box center [145, 280] width 244 height 33
type input "706 0073 9564 0849"
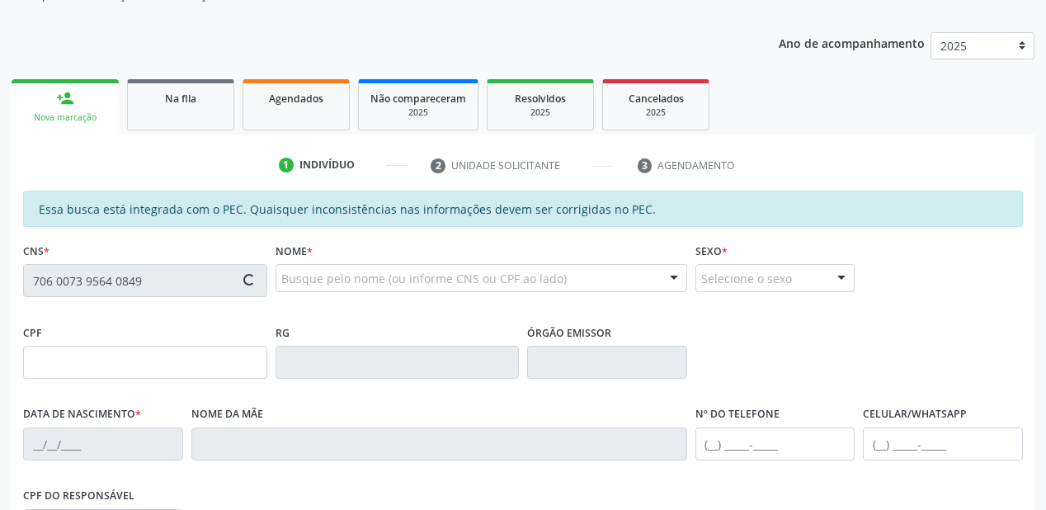
type input "599.856.584-34"
type input "[DATE]"
type input "Emidia Maria"
type input "[PHONE_NUMBER]"
type input "S/N"
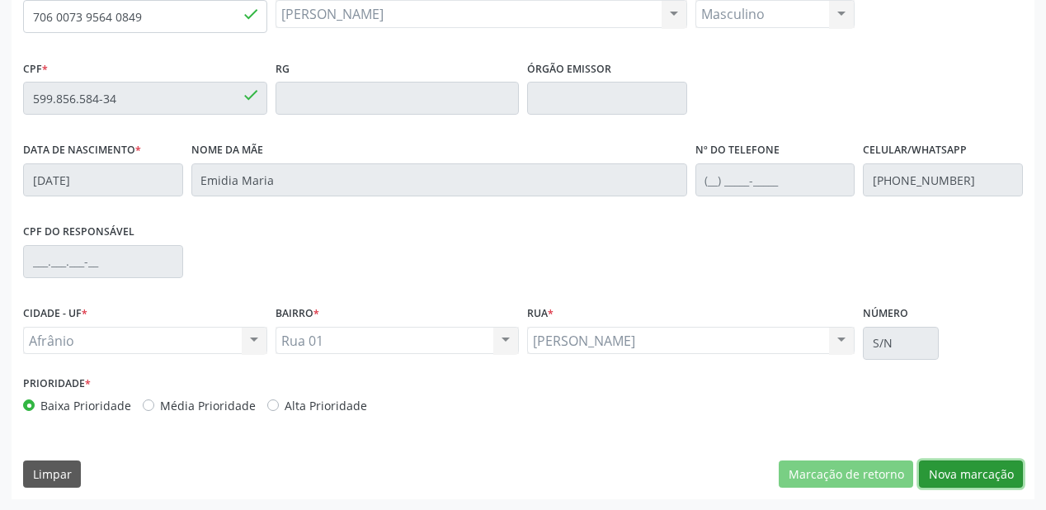
click at [940, 475] on button "Nova marcação" at bounding box center [971, 474] width 104 height 28
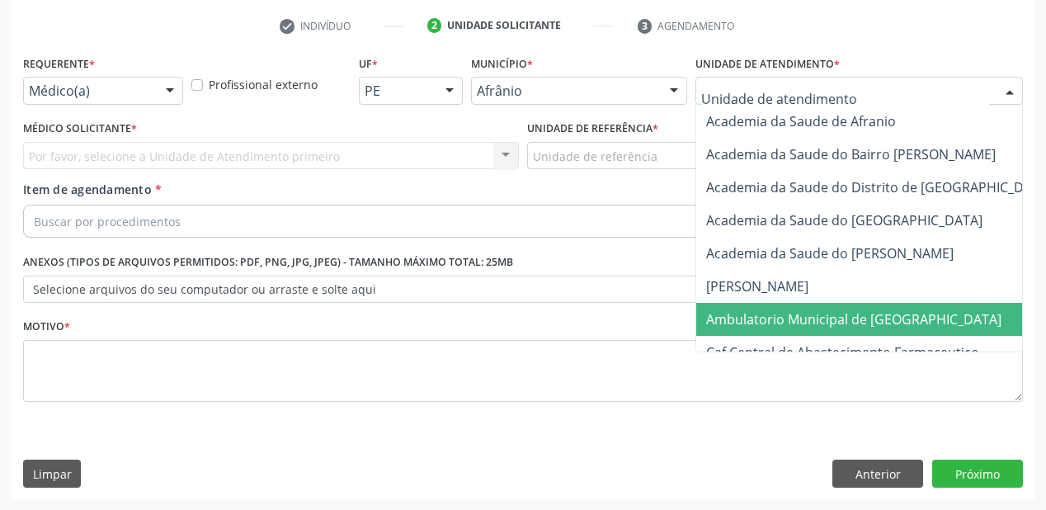
click at [725, 322] on span "Ambulatorio Municipal de [GEOGRAPHIC_DATA]" at bounding box center [853, 319] width 295 height 18
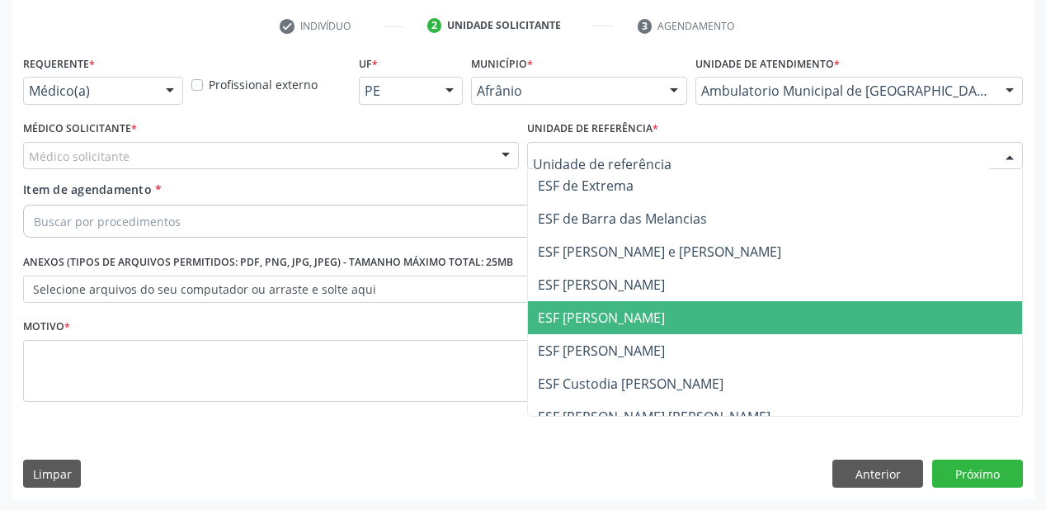
drag, startPoint x: 571, startPoint y: 307, endPoint x: 504, endPoint y: 284, distance: 70.7
click at [571, 308] on span "ESF [PERSON_NAME]" at bounding box center [601, 317] width 127 height 18
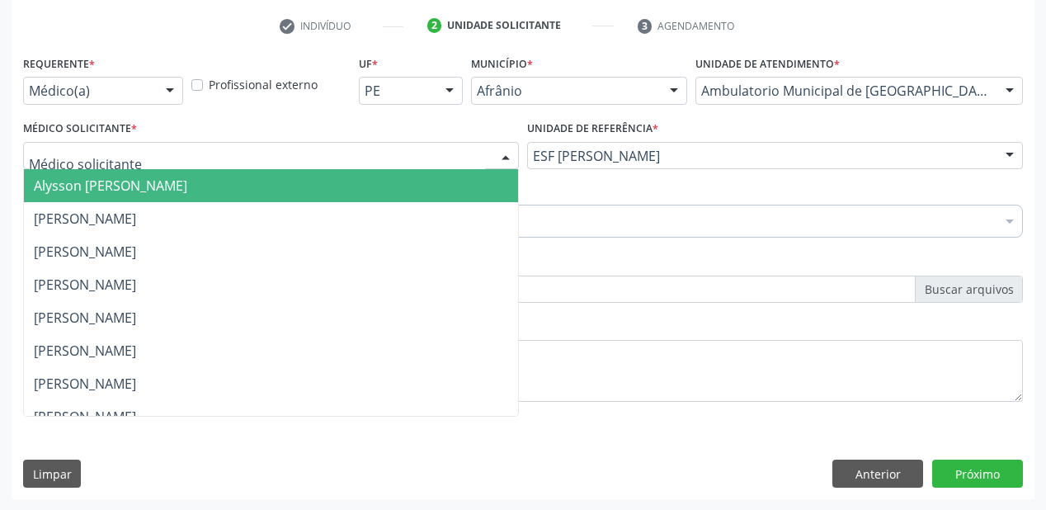
drag, startPoint x: 101, startPoint y: 145, endPoint x: 99, endPoint y: 175, distance: 29.8
click at [102, 148] on div at bounding box center [271, 156] width 496 height 28
click at [97, 179] on span "Alysson [PERSON_NAME]" at bounding box center [110, 185] width 153 height 18
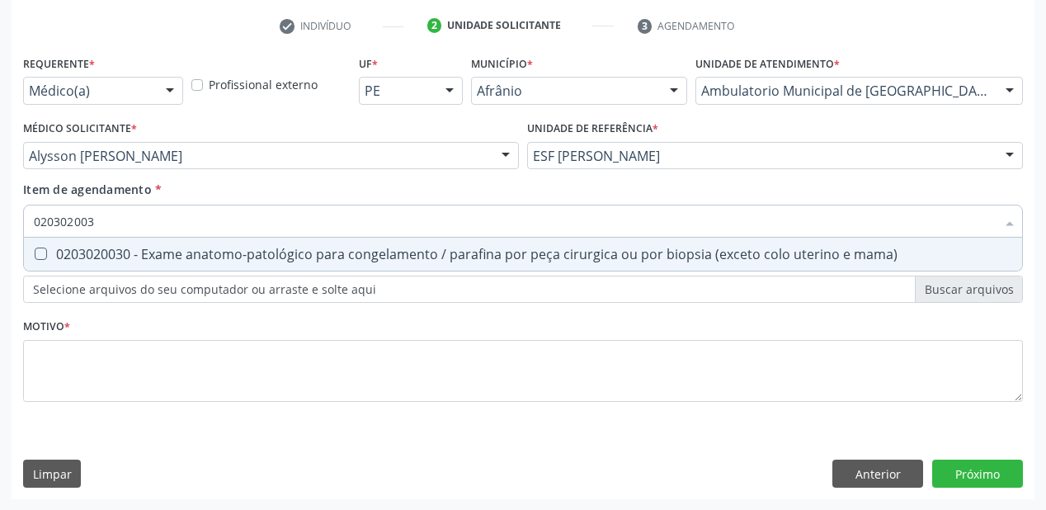
type input "0203020030"
click at [83, 257] on div "0203020030 - Exame anatomo-patológico para congelamento / parafina por peça cir…" at bounding box center [523, 253] width 978 height 13
checkbox mama\) "true"
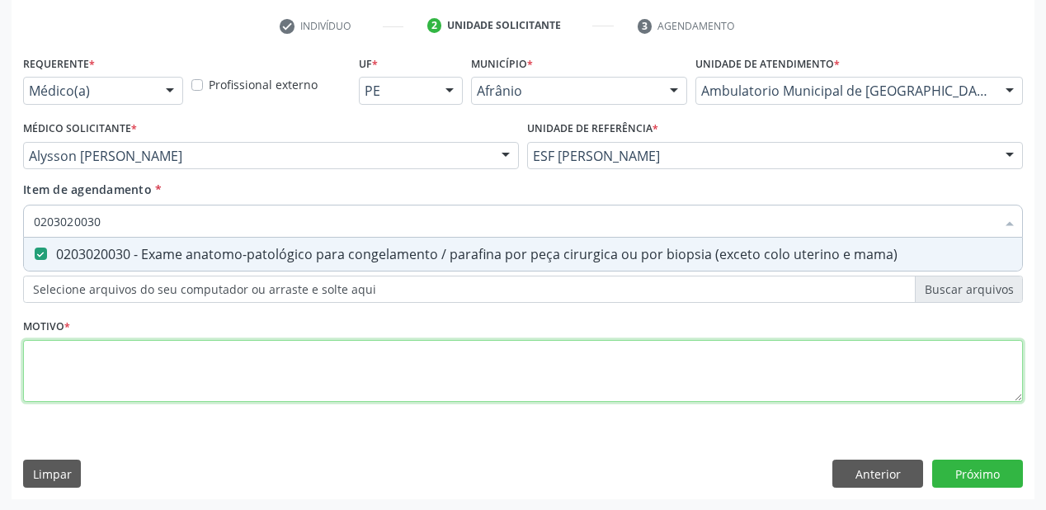
click at [87, 355] on div "Requerente * Médico(a) Médico(a) Enfermeiro(a) Paciente Nenhum resultado encont…" at bounding box center [523, 238] width 1000 height 374
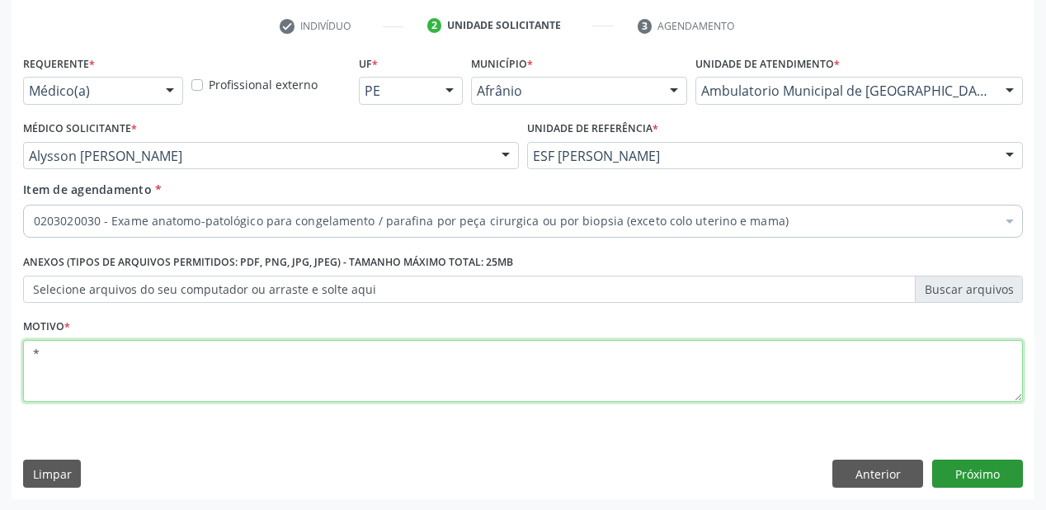
type textarea "*"
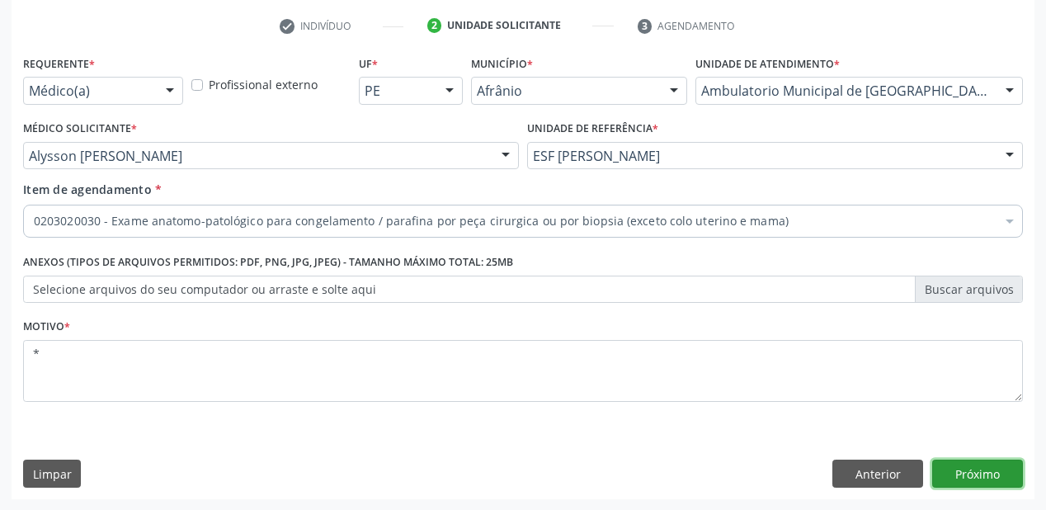
click at [950, 470] on button "Próximo" at bounding box center [977, 473] width 91 height 28
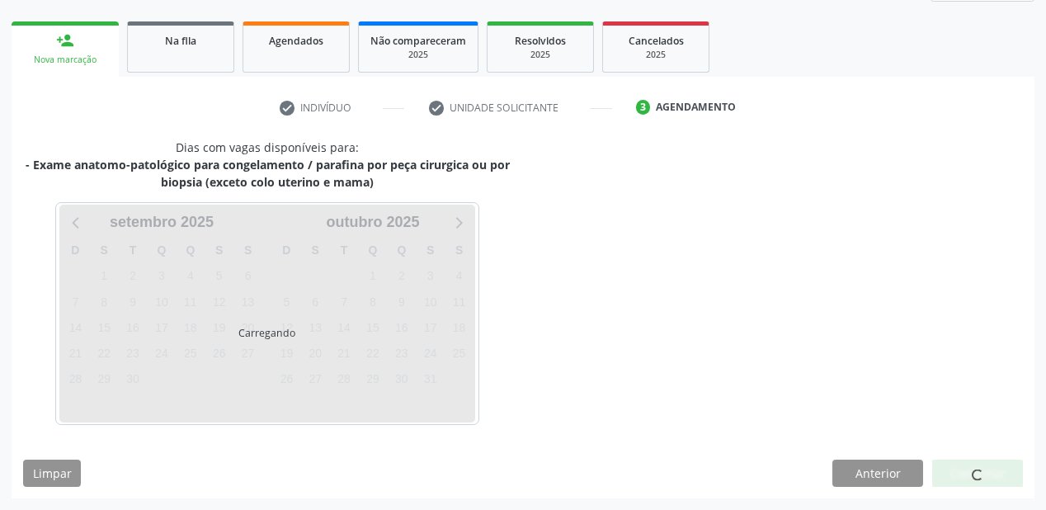
scroll to position [224, 0]
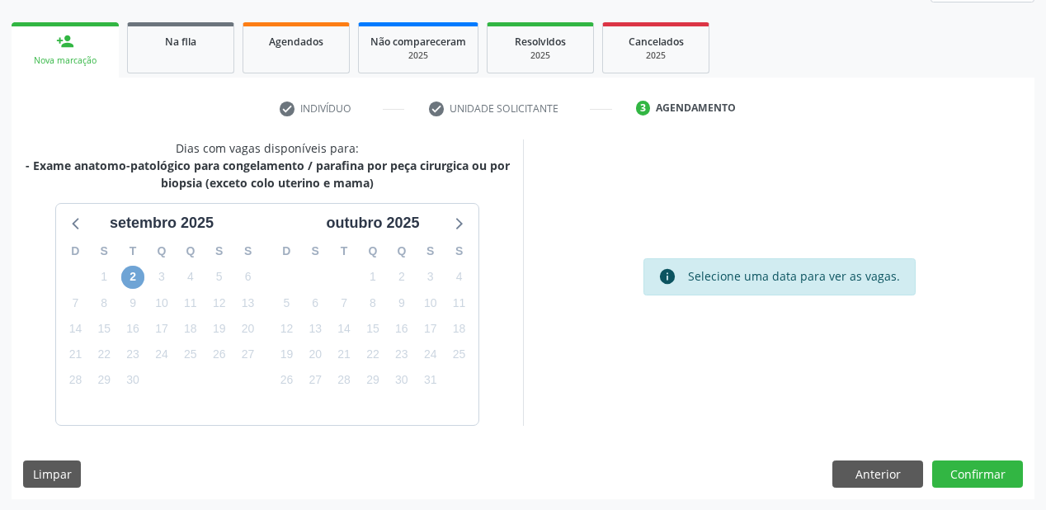
click at [132, 284] on span "2" at bounding box center [132, 277] width 23 height 23
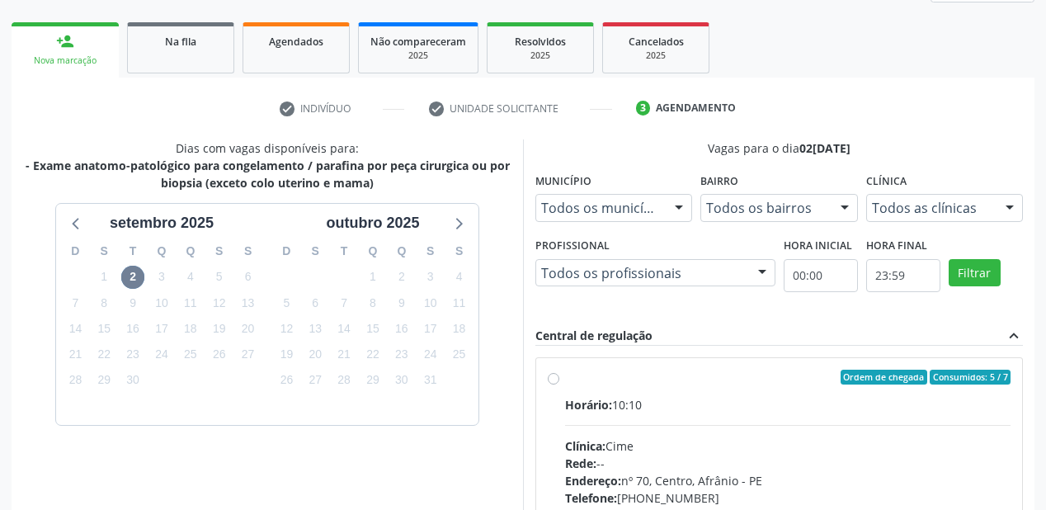
click at [739, 439] on div "Clínica: Cime" at bounding box center [787, 445] width 445 height 17
click at [559, 384] on input "Ordem de chegada Consumidos: 5 / 7 Horário: 10:10 Clínica: Cime Rede: -- Endere…" at bounding box center [554, 376] width 12 height 15
radio input "true"
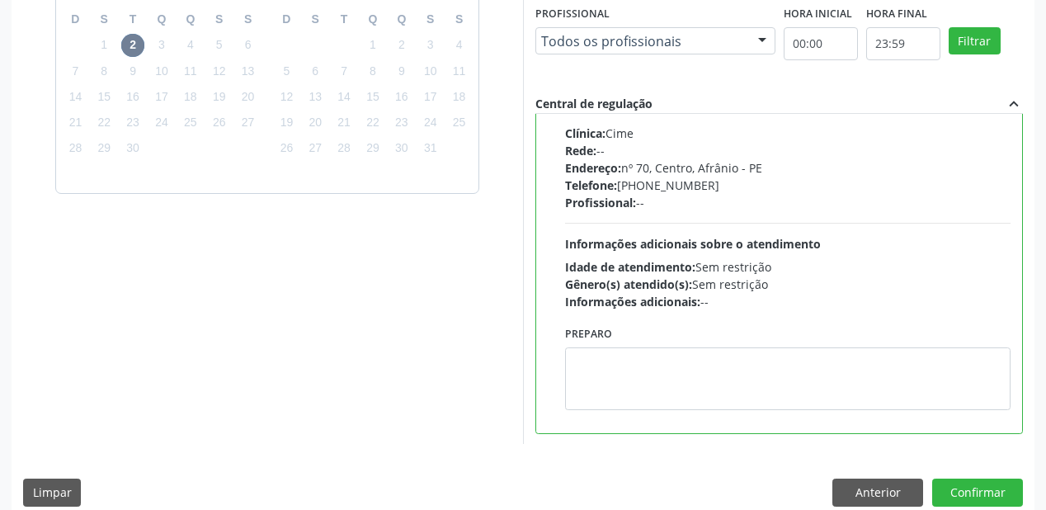
scroll to position [475, 0]
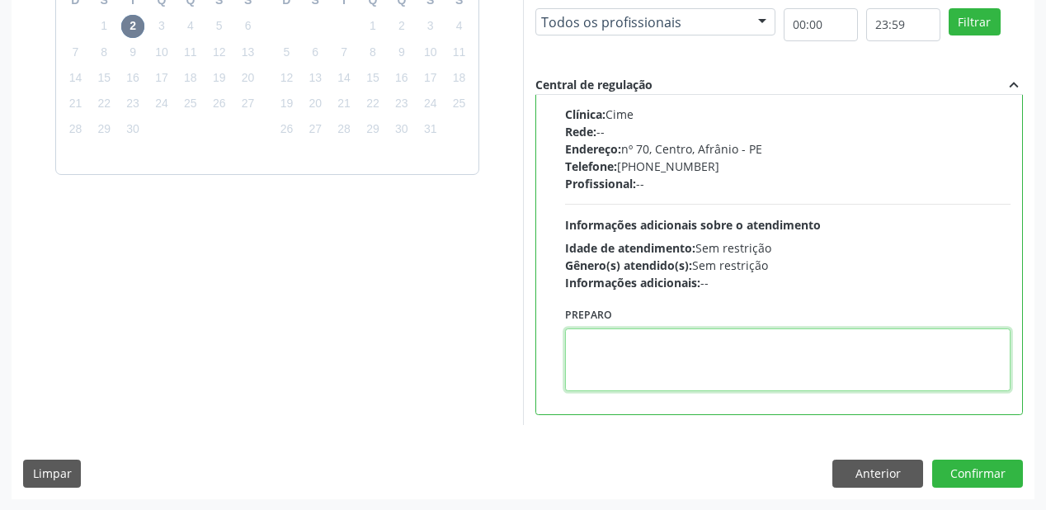
click at [656, 371] on textarea at bounding box center [787, 359] width 445 height 63
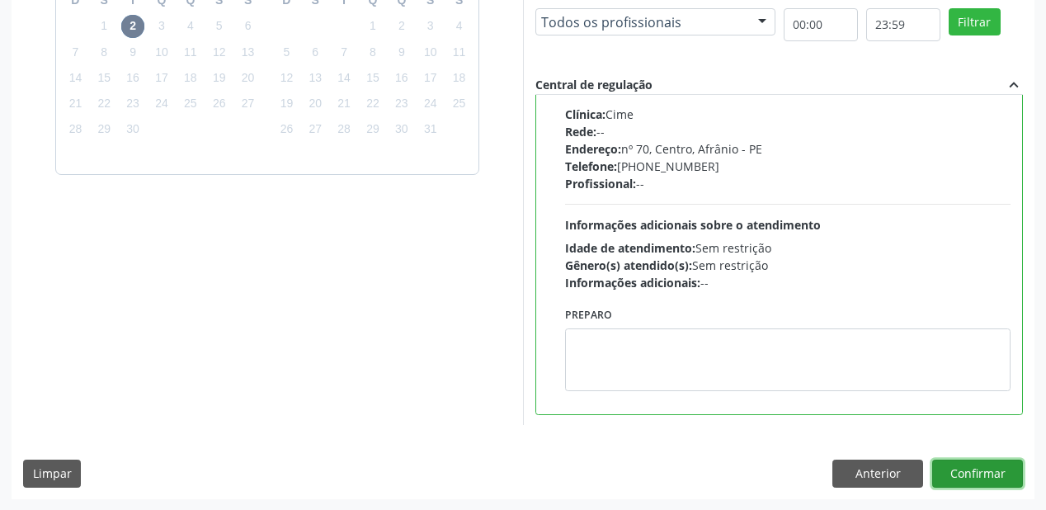
click at [950, 466] on button "Confirmar" at bounding box center [977, 473] width 91 height 28
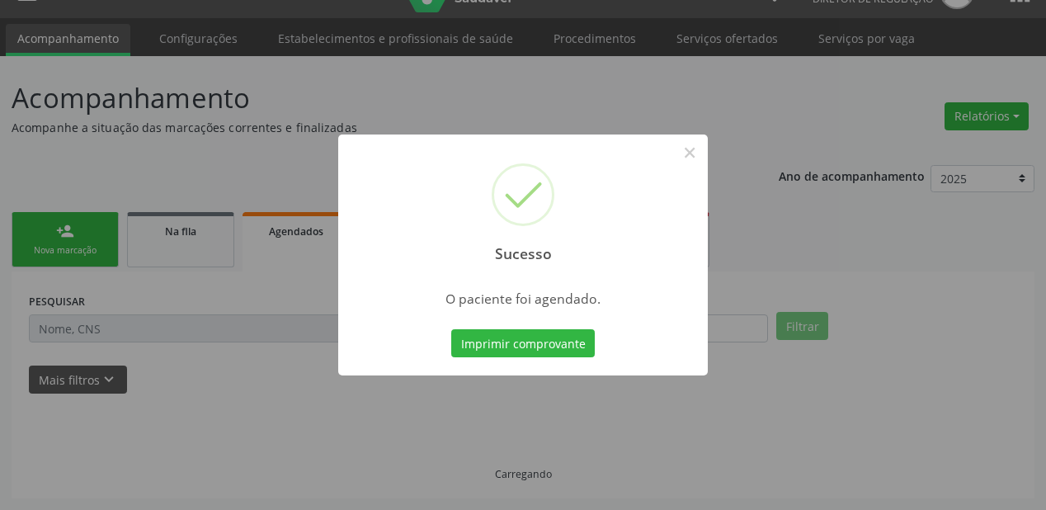
scroll to position [33, 0]
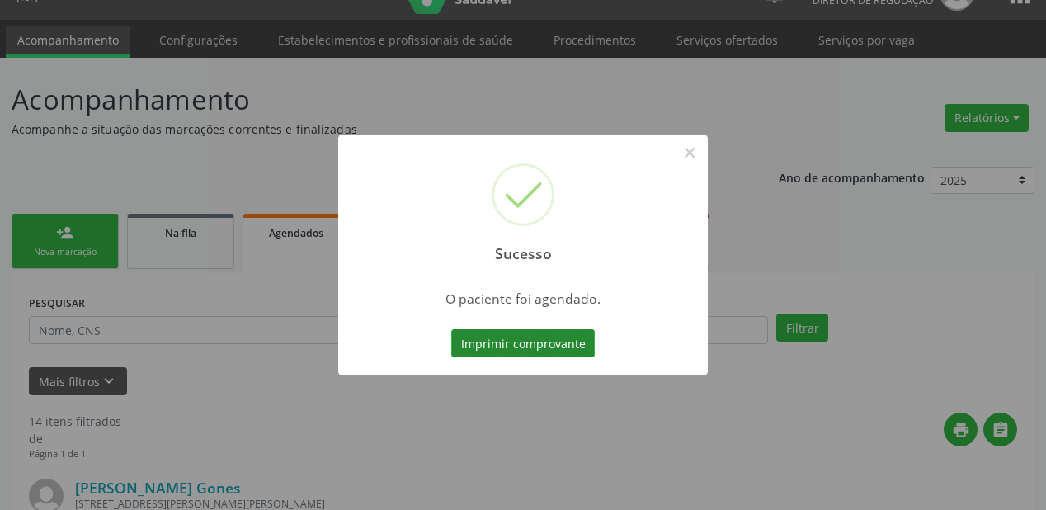
click at [501, 335] on button "Imprimir comprovante" at bounding box center [522, 343] width 143 height 28
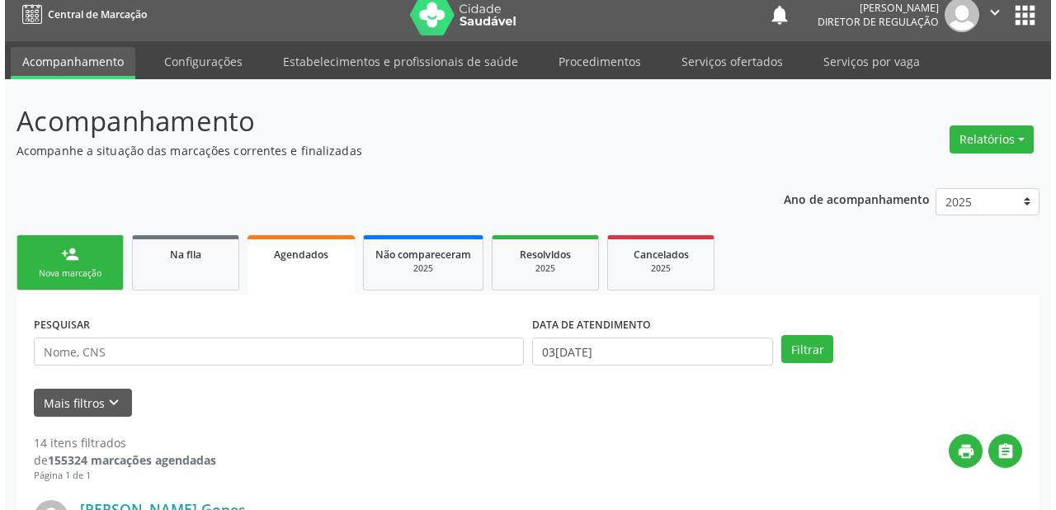
scroll to position [0, 0]
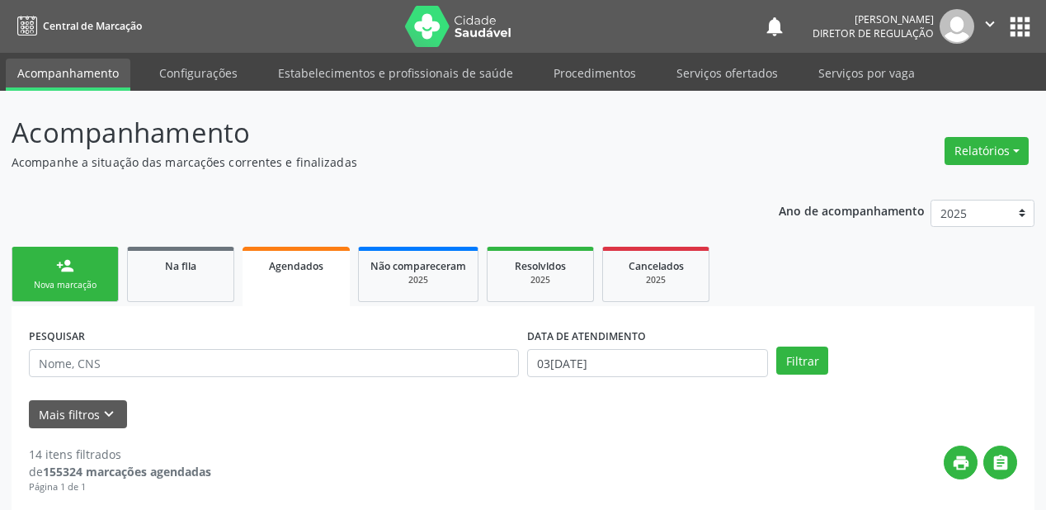
click at [69, 299] on link "person_add Nova marcação" at bounding box center [65, 274] width 107 height 55
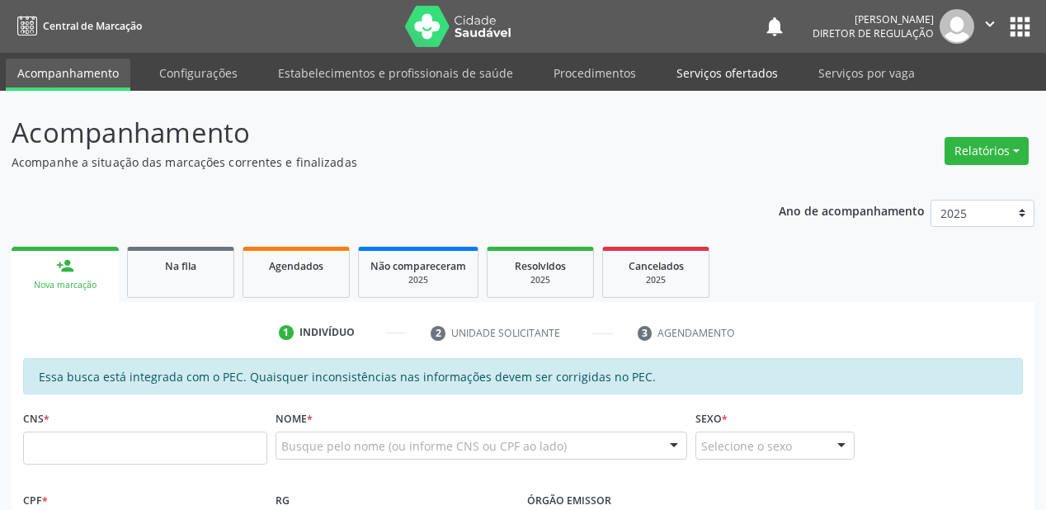
click at [721, 66] on link "Serviços ofertados" at bounding box center [727, 73] width 125 height 29
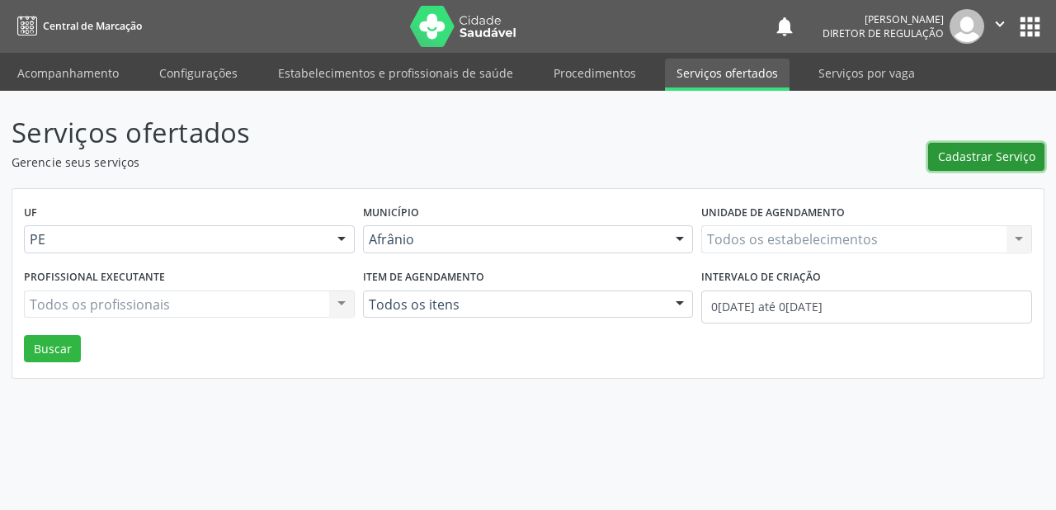
click at [991, 153] on span "Cadastrar Serviço" at bounding box center [986, 156] width 97 height 17
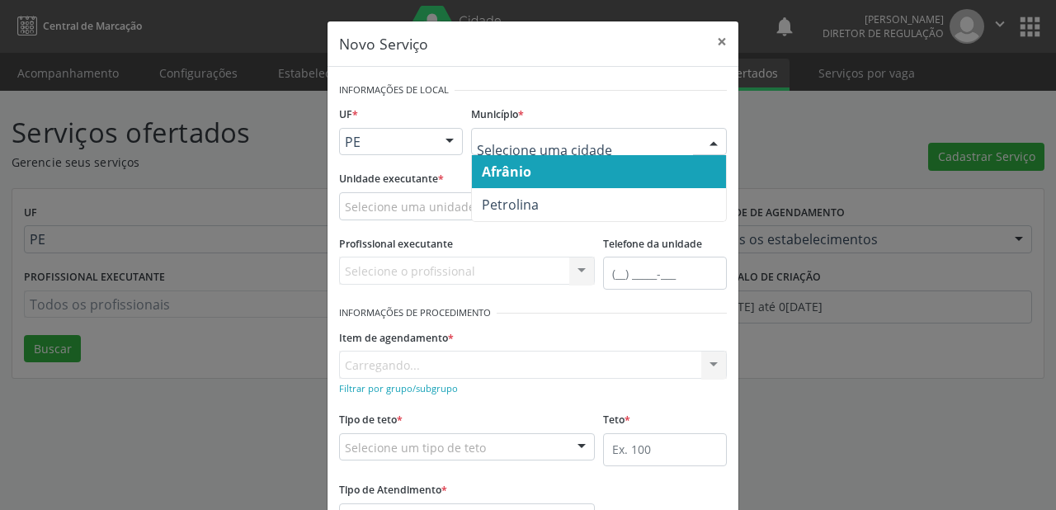
drag, startPoint x: 514, startPoint y: 172, endPoint x: 473, endPoint y: 176, distance: 41.5
click at [514, 172] on span "Afrânio" at bounding box center [506, 171] width 49 height 18
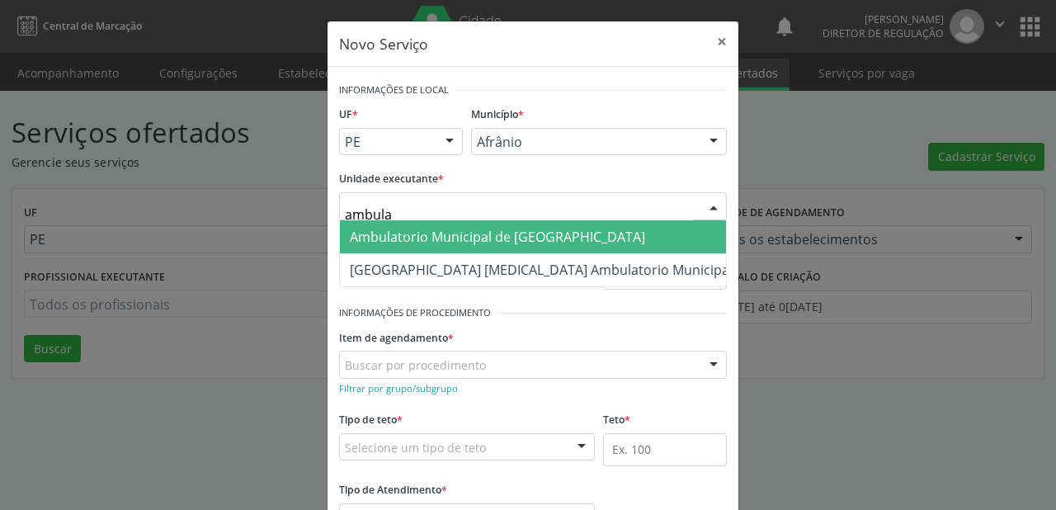
type input "ambulat"
click at [412, 235] on span "Ambulatorio Municipal de [GEOGRAPHIC_DATA]" at bounding box center [497, 237] width 295 height 18
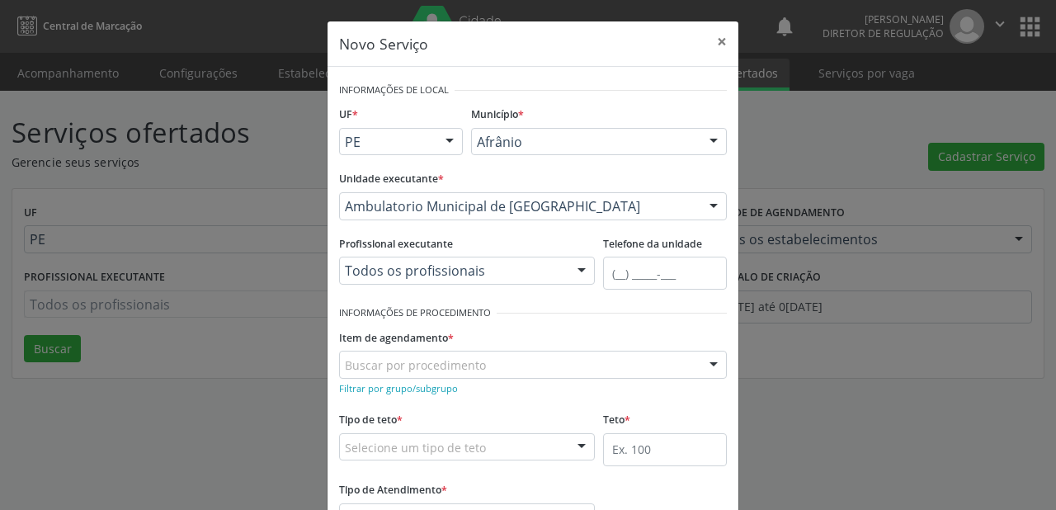
click at [379, 373] on div "Buscar por procedimento" at bounding box center [533, 364] width 388 height 28
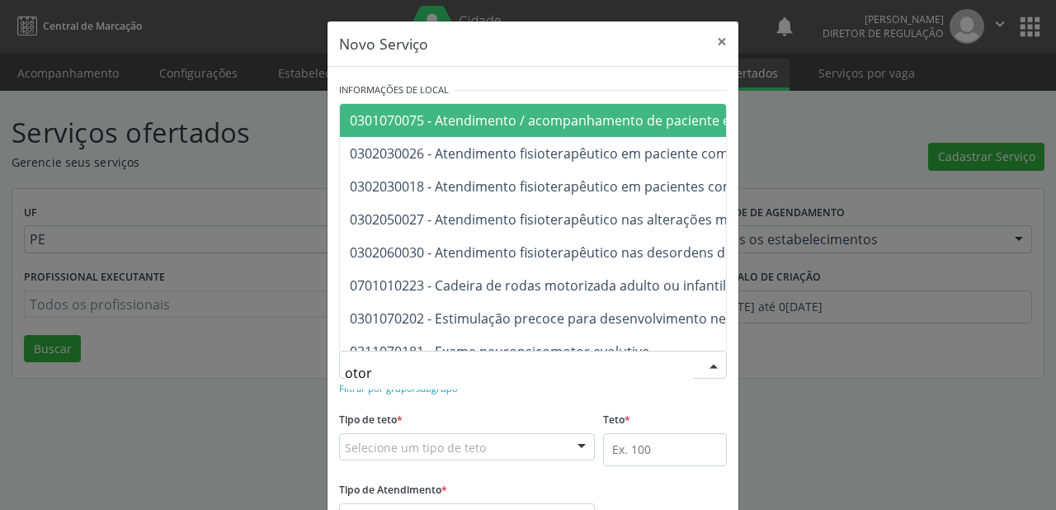
type input "otorr"
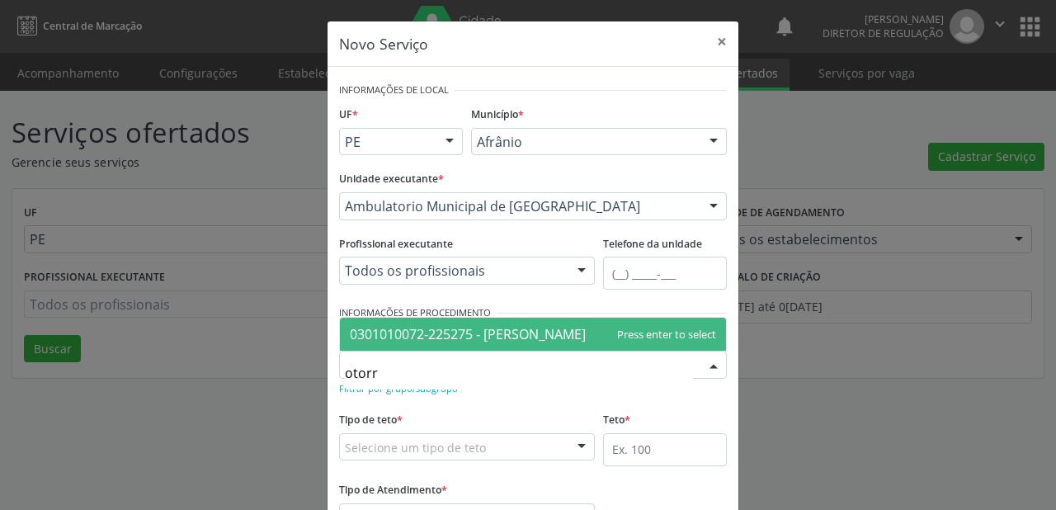
click at [442, 333] on span "0301010072-225275 - [PERSON_NAME]" at bounding box center [468, 334] width 236 height 18
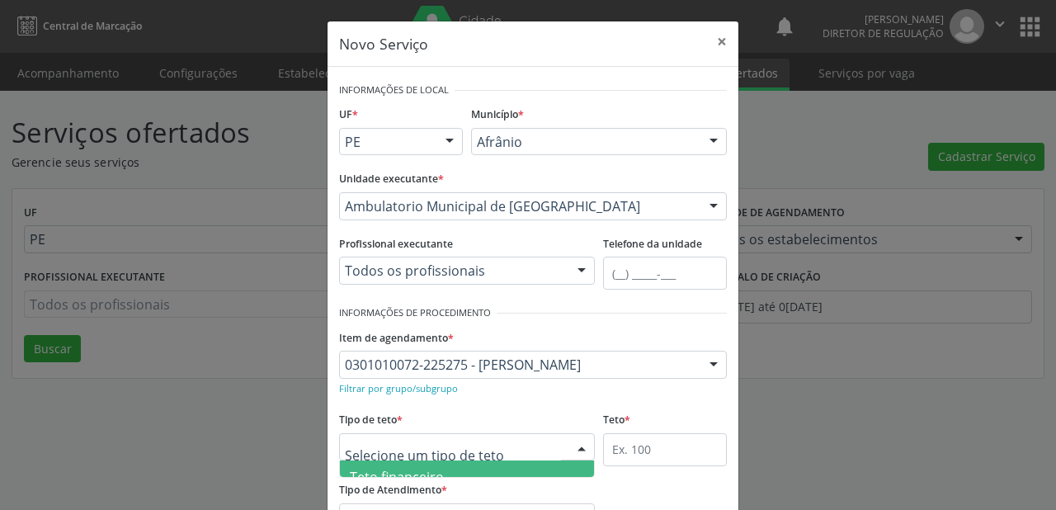
click at [381, 473] on span "Teto financeiro" at bounding box center [397, 477] width 94 height 18
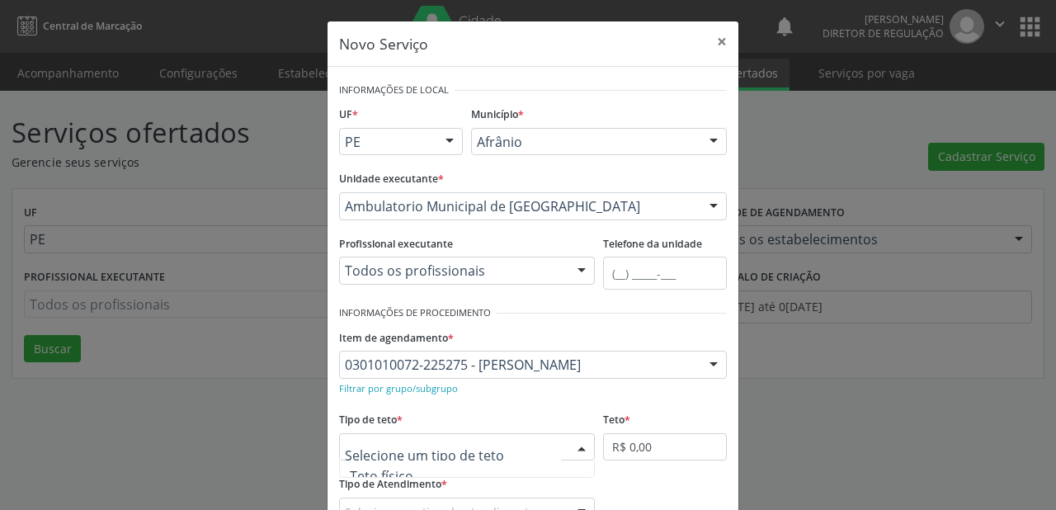
scroll to position [49, 0]
click at [415, 465] on span "Teto físico" at bounding box center [467, 460] width 254 height 33
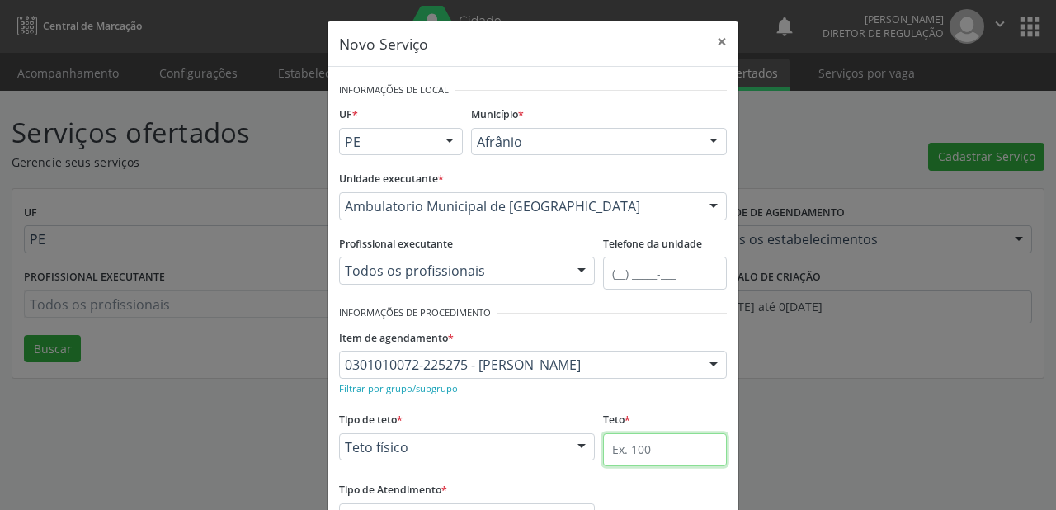
click at [637, 450] on input "text" at bounding box center [665, 449] width 124 height 33
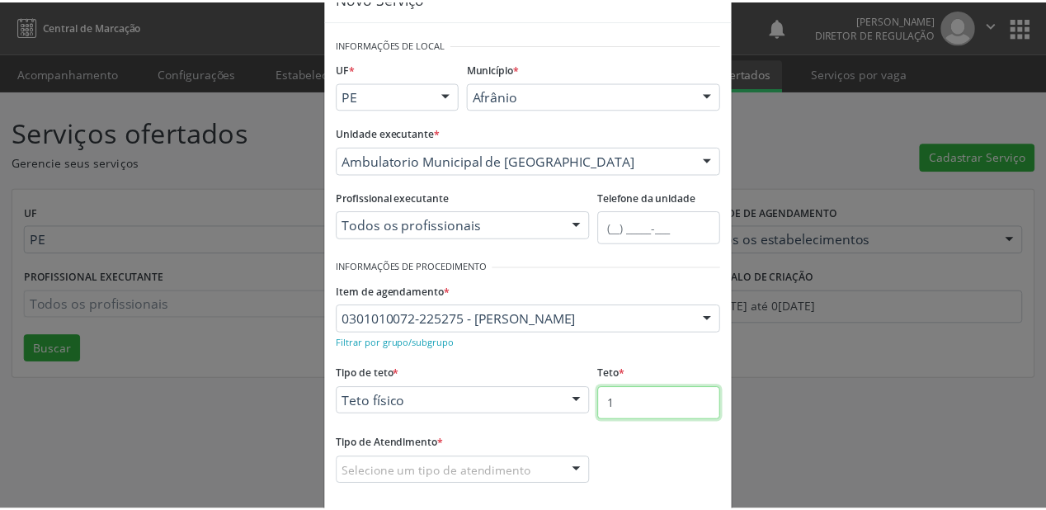
scroll to position [125, 0]
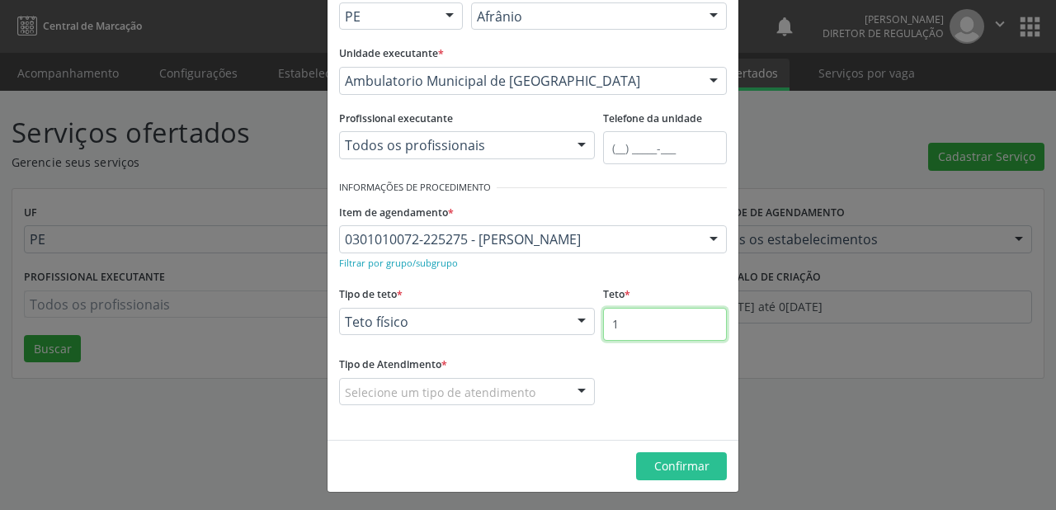
type input "1"
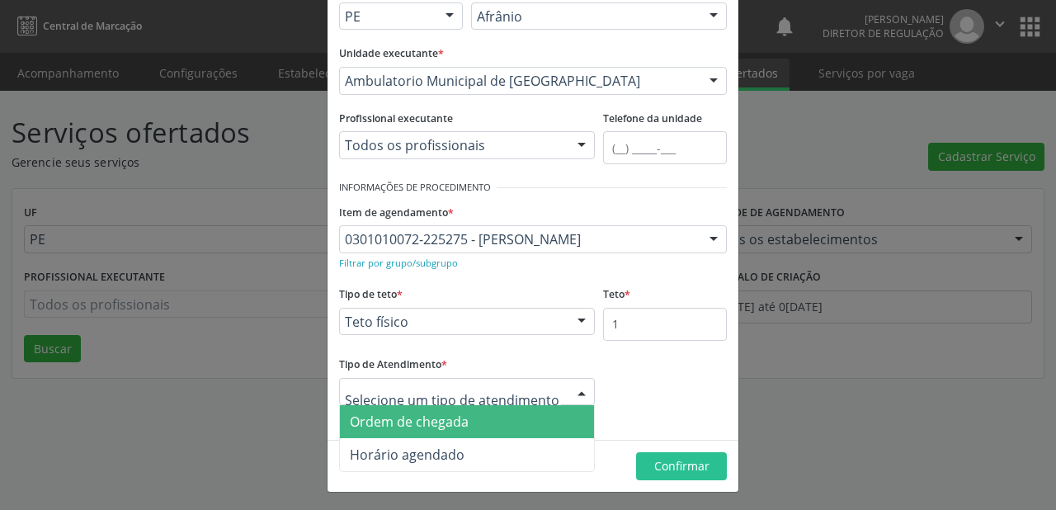
click at [393, 423] on span "Ordem de chegada" at bounding box center [409, 421] width 119 height 18
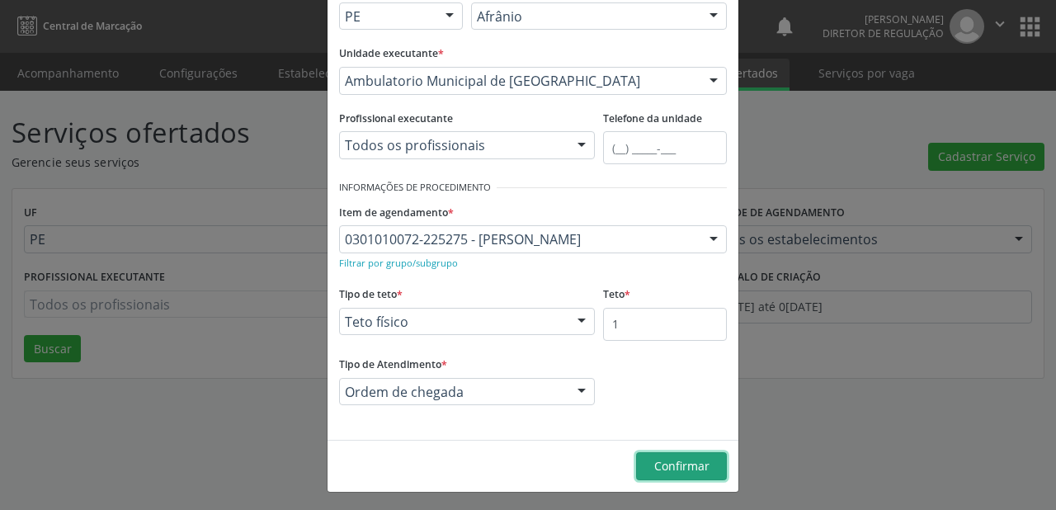
click at [683, 470] on span "Confirmar" at bounding box center [681, 466] width 55 height 16
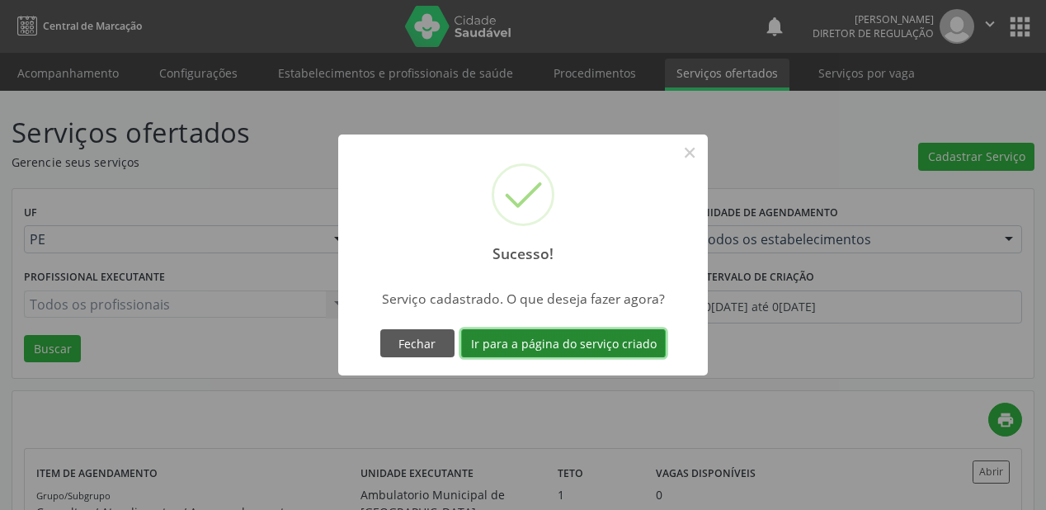
click at [578, 336] on button "Ir para a página do serviço criado" at bounding box center [563, 343] width 205 height 28
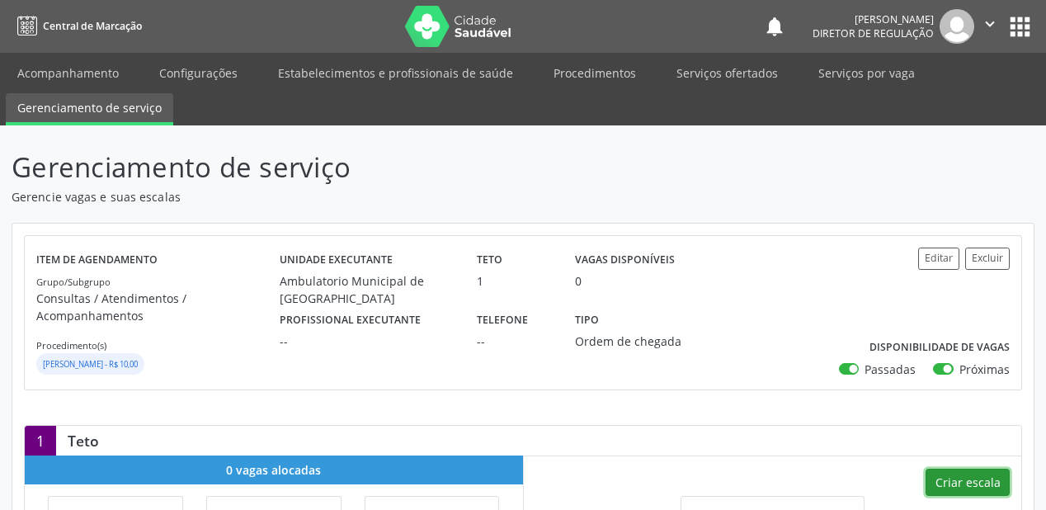
click at [945, 475] on button "Criar escala" at bounding box center [967, 482] width 84 height 28
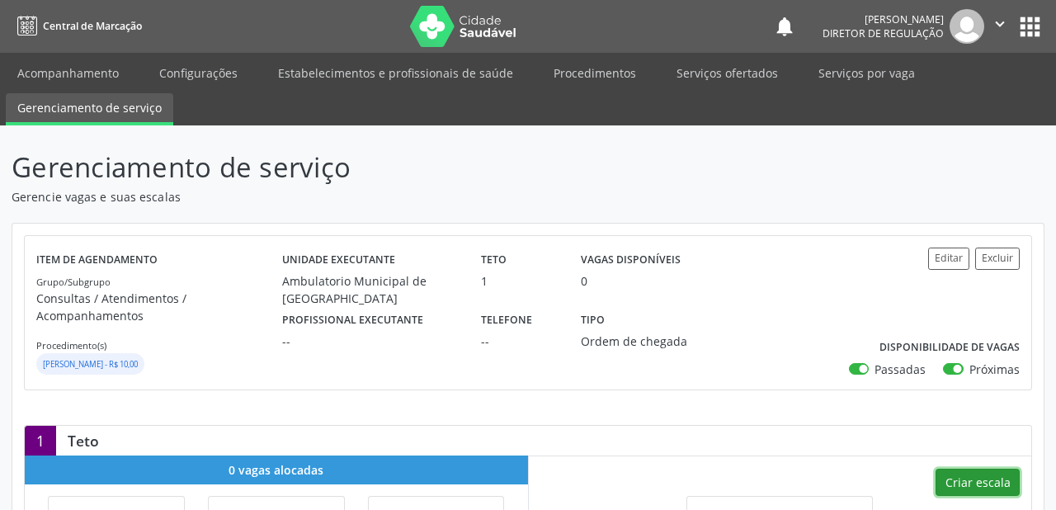
select select "8"
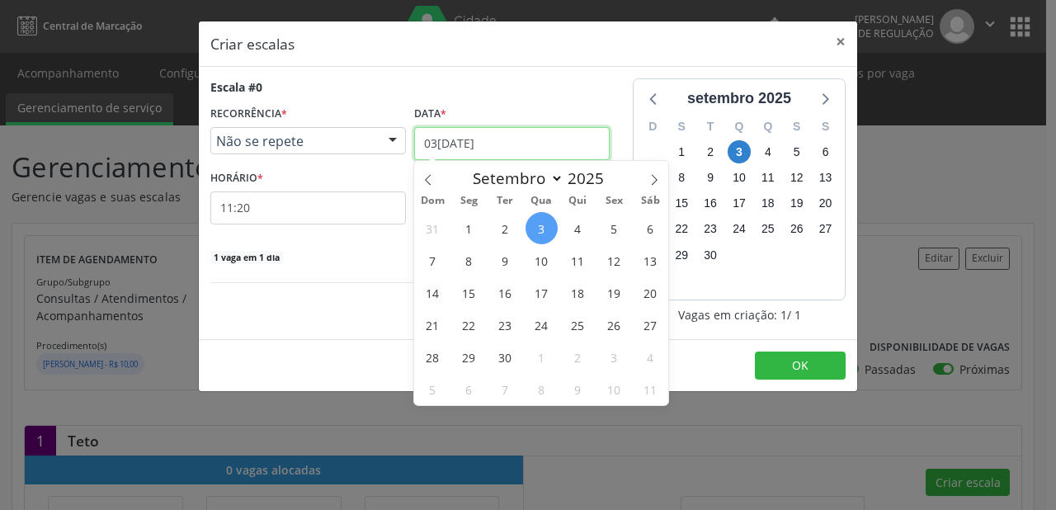
click at [458, 150] on input "03[DATE]" at bounding box center [511, 143] width 195 height 33
click at [543, 259] on span "10" at bounding box center [541, 260] width 32 height 32
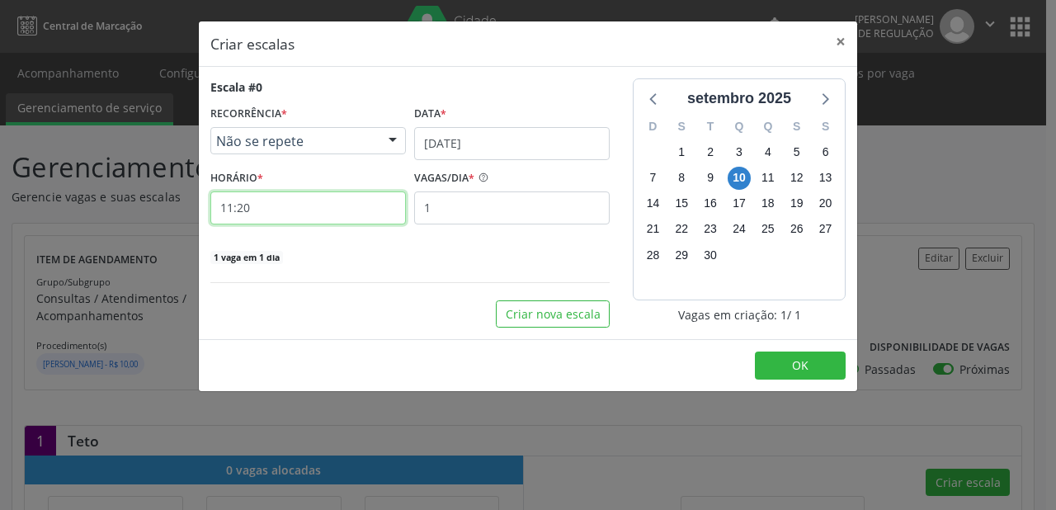
click at [292, 211] on input "11:20" at bounding box center [307, 207] width 195 height 33
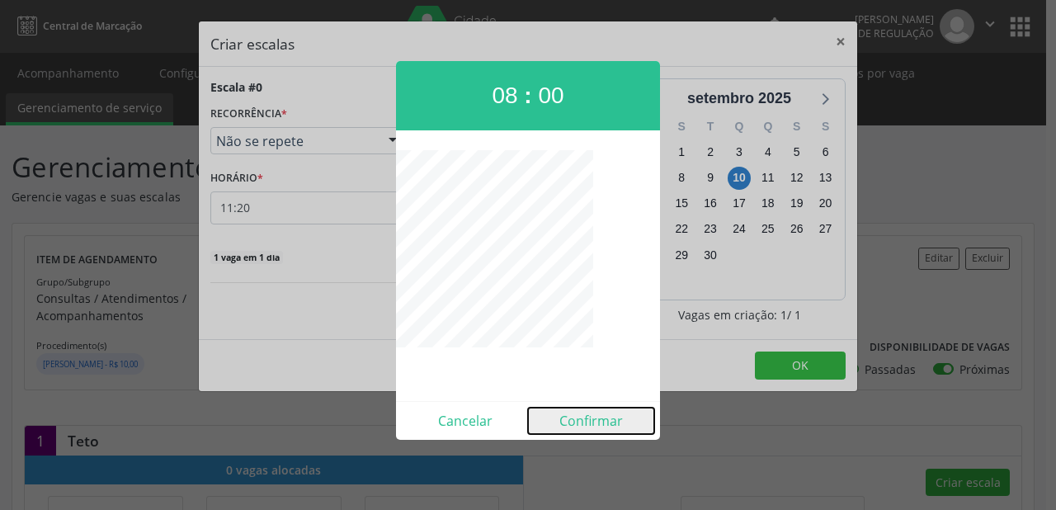
drag, startPoint x: 592, startPoint y: 423, endPoint x: 641, endPoint y: 411, distance: 50.2
click at [592, 422] on button "Confirmar" at bounding box center [591, 420] width 126 height 26
type input "08:00"
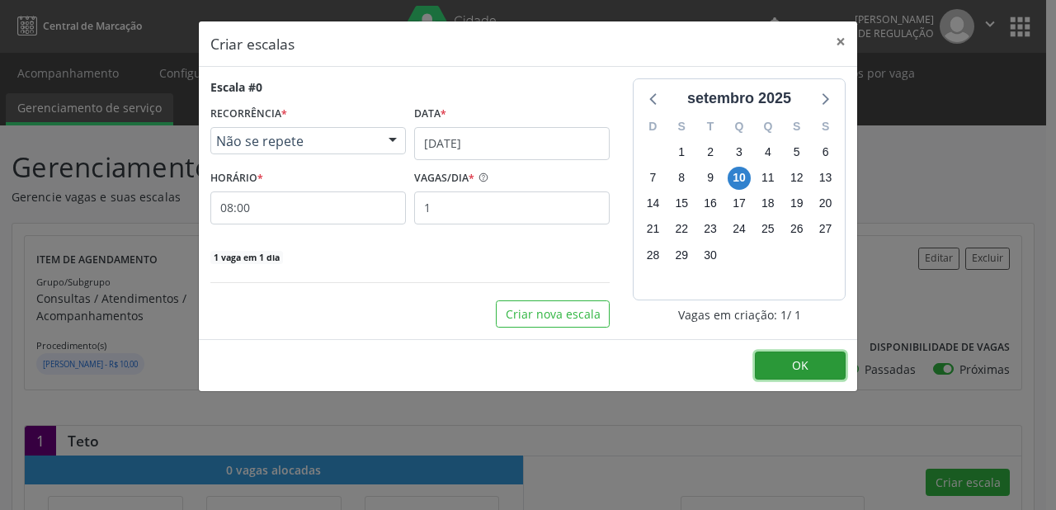
click at [773, 360] on button "OK" at bounding box center [800, 365] width 91 height 28
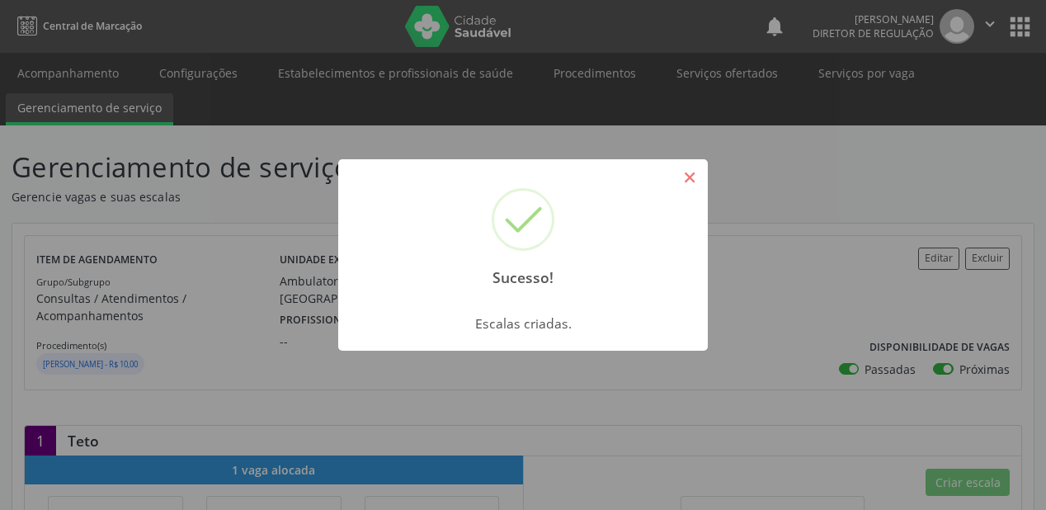
click at [680, 175] on button "×" at bounding box center [689, 177] width 28 height 28
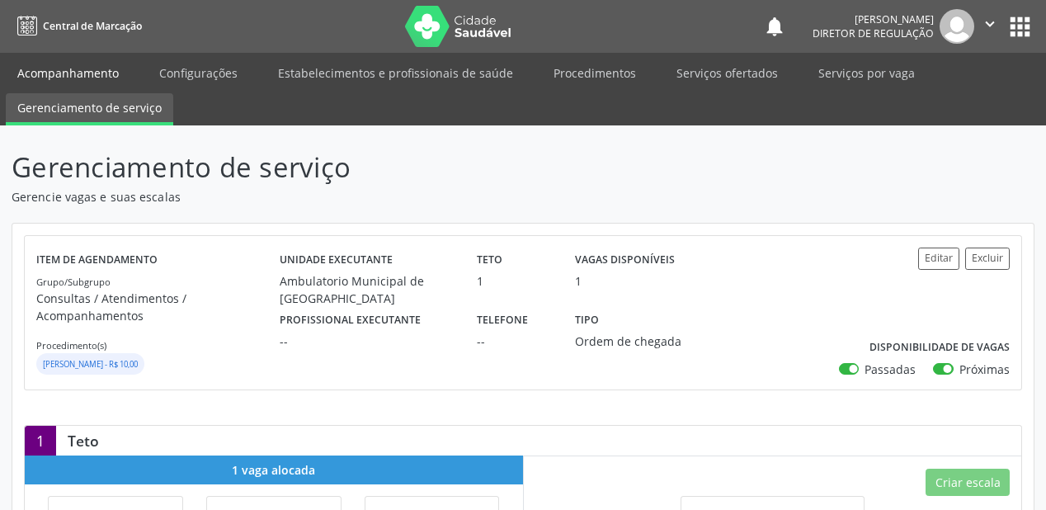
click at [73, 67] on link "Acompanhamento" at bounding box center [68, 73] width 125 height 29
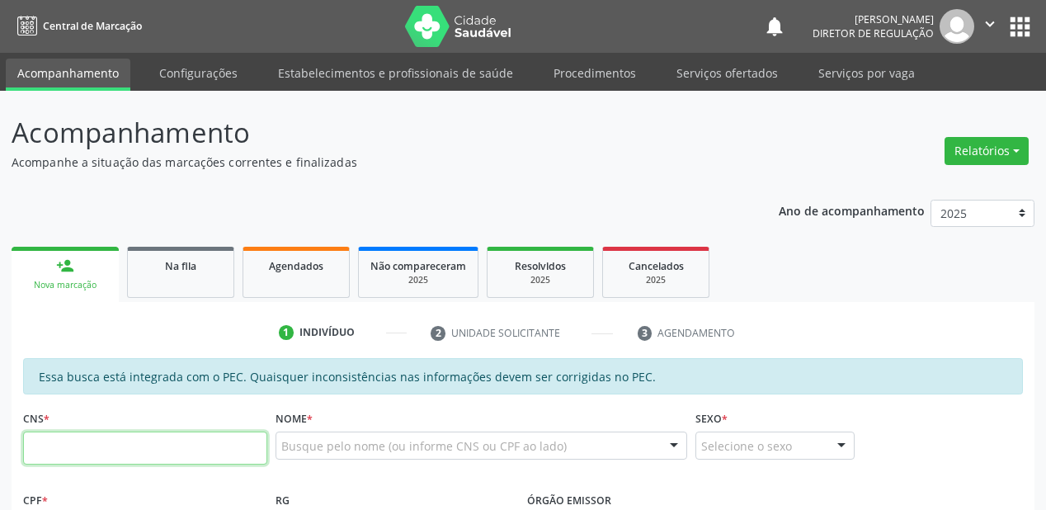
click at [96, 440] on input "text" at bounding box center [145, 447] width 244 height 33
type input "700 4074 3222 7544"
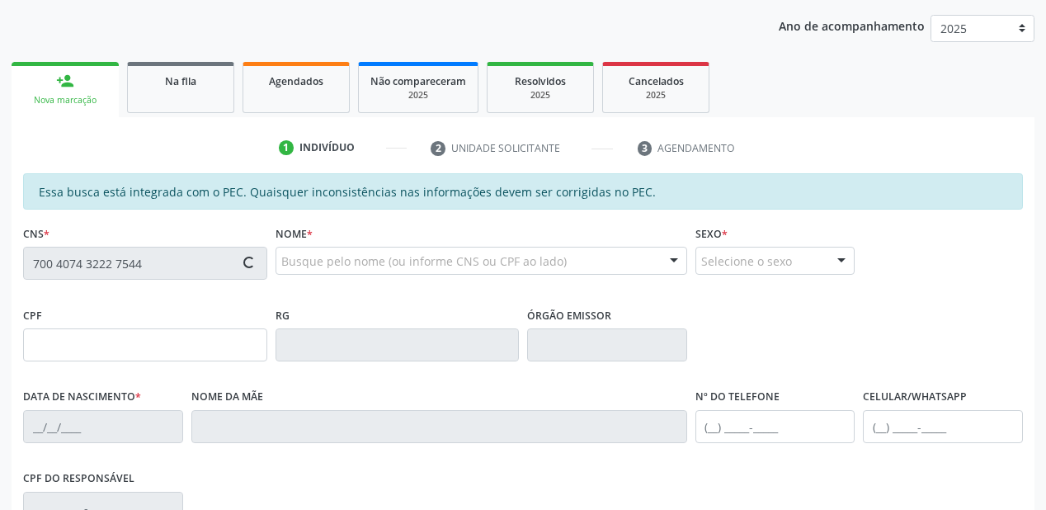
type input "711.728.284-31"
type input "30[DATE]"
type input "Maria dos [PERSON_NAME]"
type input "[PHONE_NUMBER]"
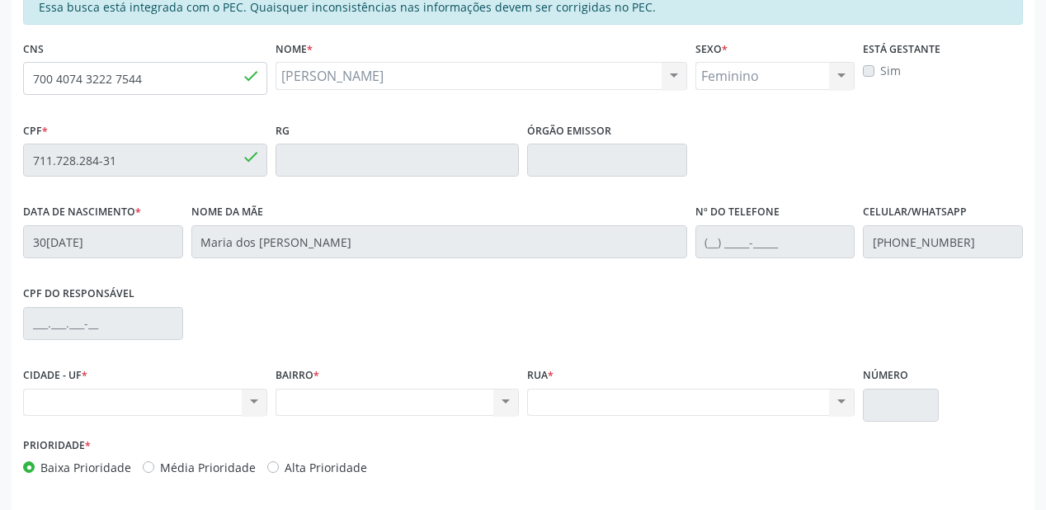
scroll to position [396, 0]
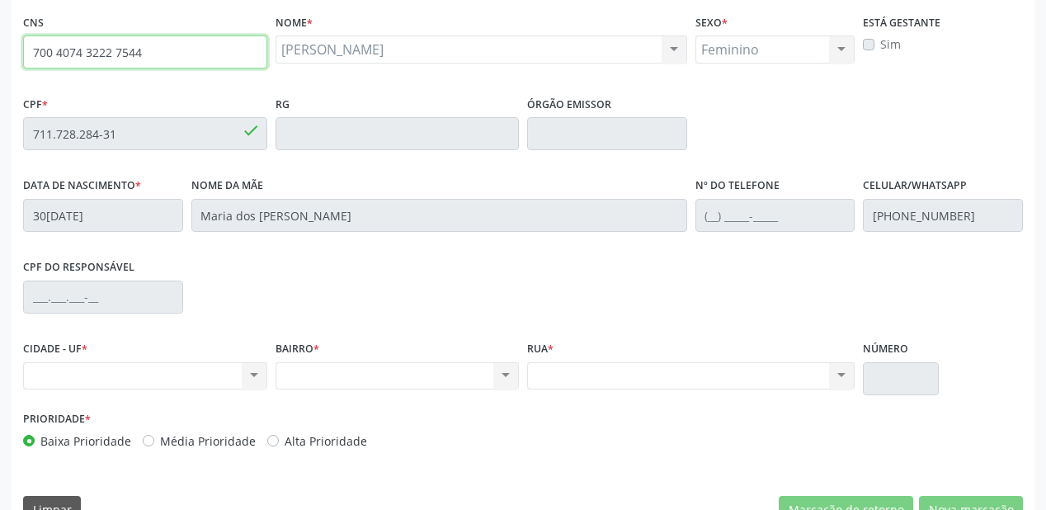
drag, startPoint x: 142, startPoint y: 58, endPoint x: 0, endPoint y: 50, distance: 142.0
click at [0, 50] on div "Acompanhamento Acompanhe a situação das marcações correntes e finalizadas Relat…" at bounding box center [523, 120] width 1046 height 851
